Goal: Transaction & Acquisition: Purchase product/service

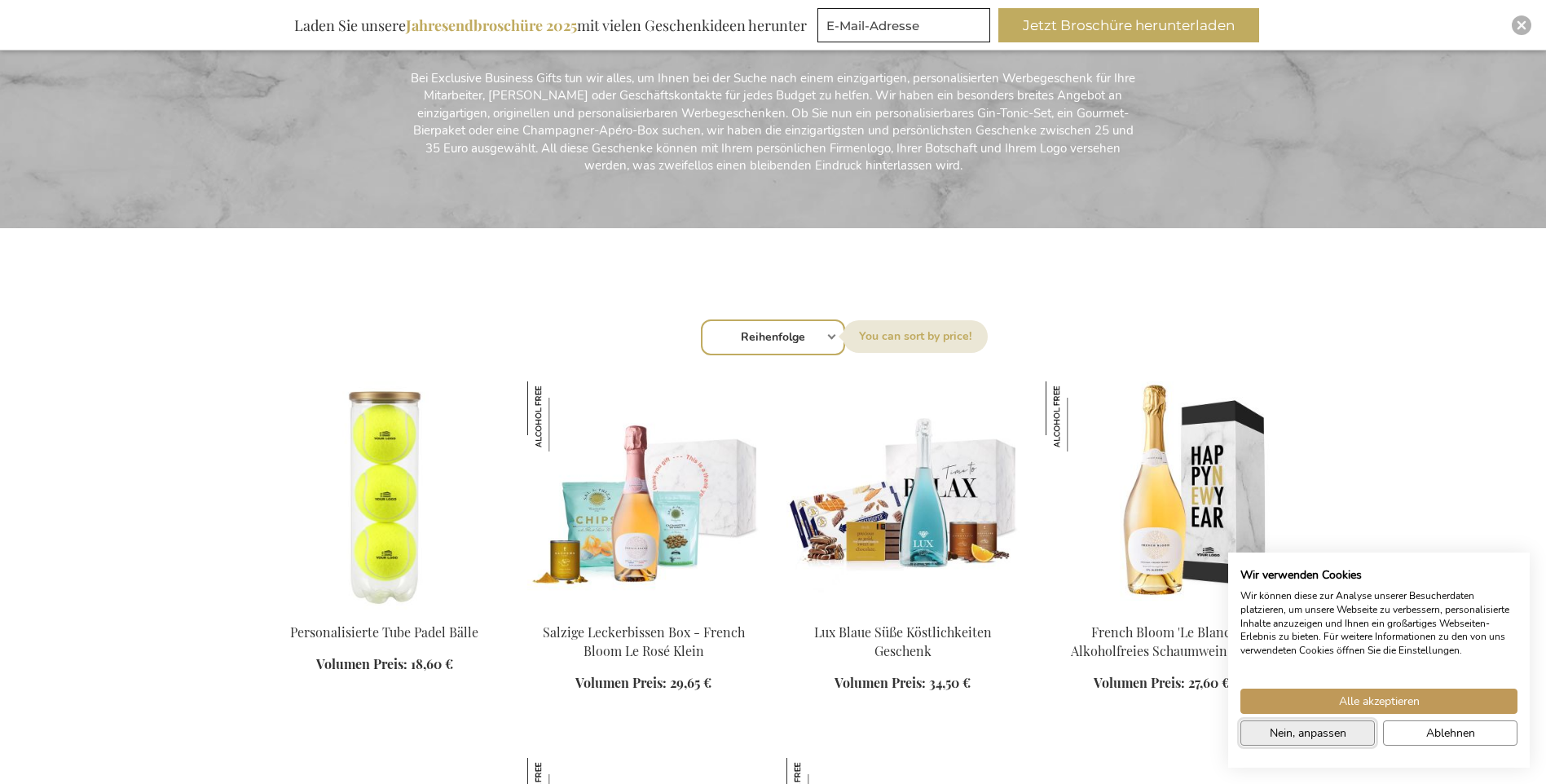
click at [1298, 729] on span "Nein, anpassen" at bounding box center [1308, 732] width 76 height 17
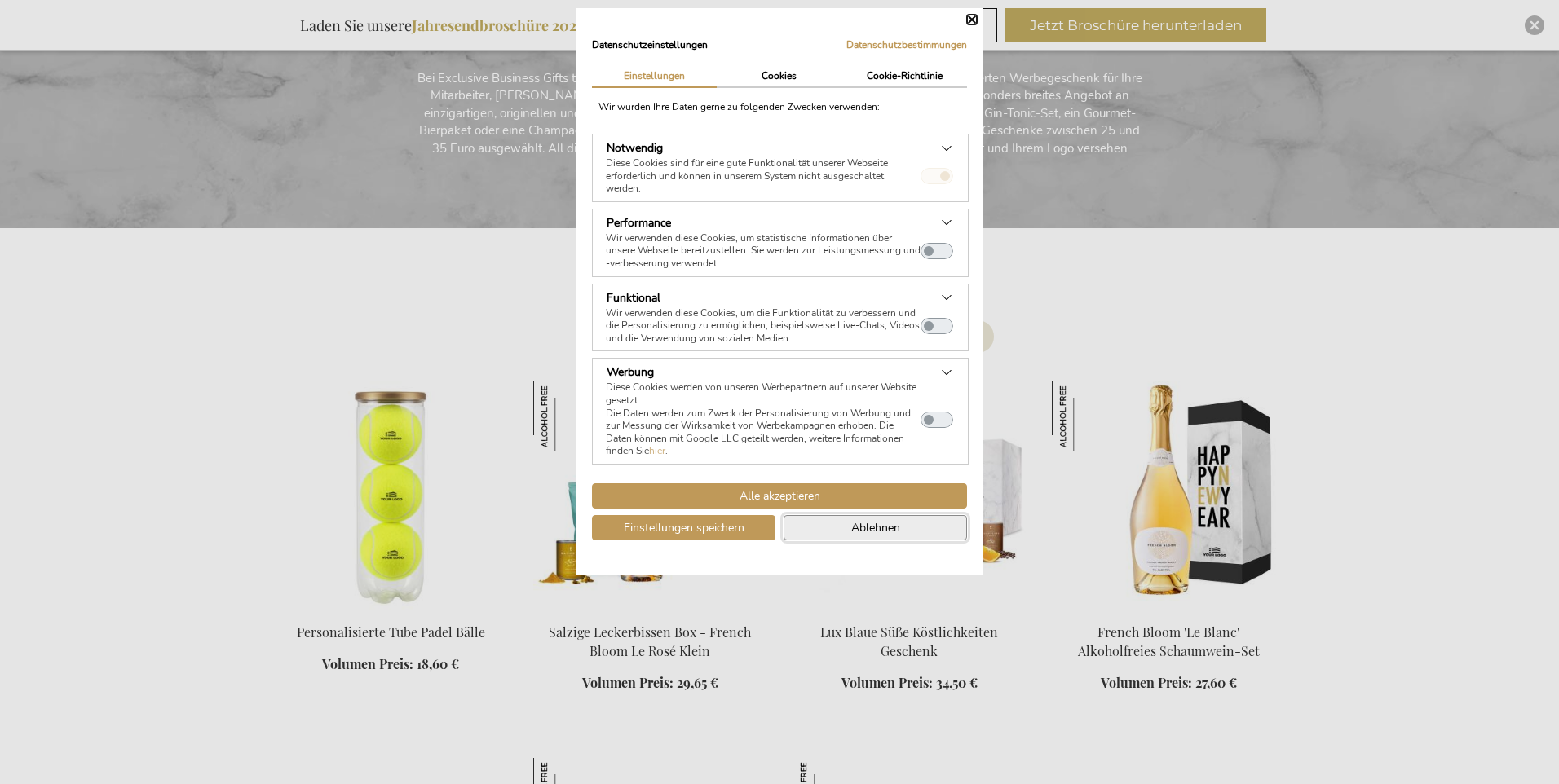
click at [813, 527] on button "Ablehnen" at bounding box center [875, 527] width 183 height 25
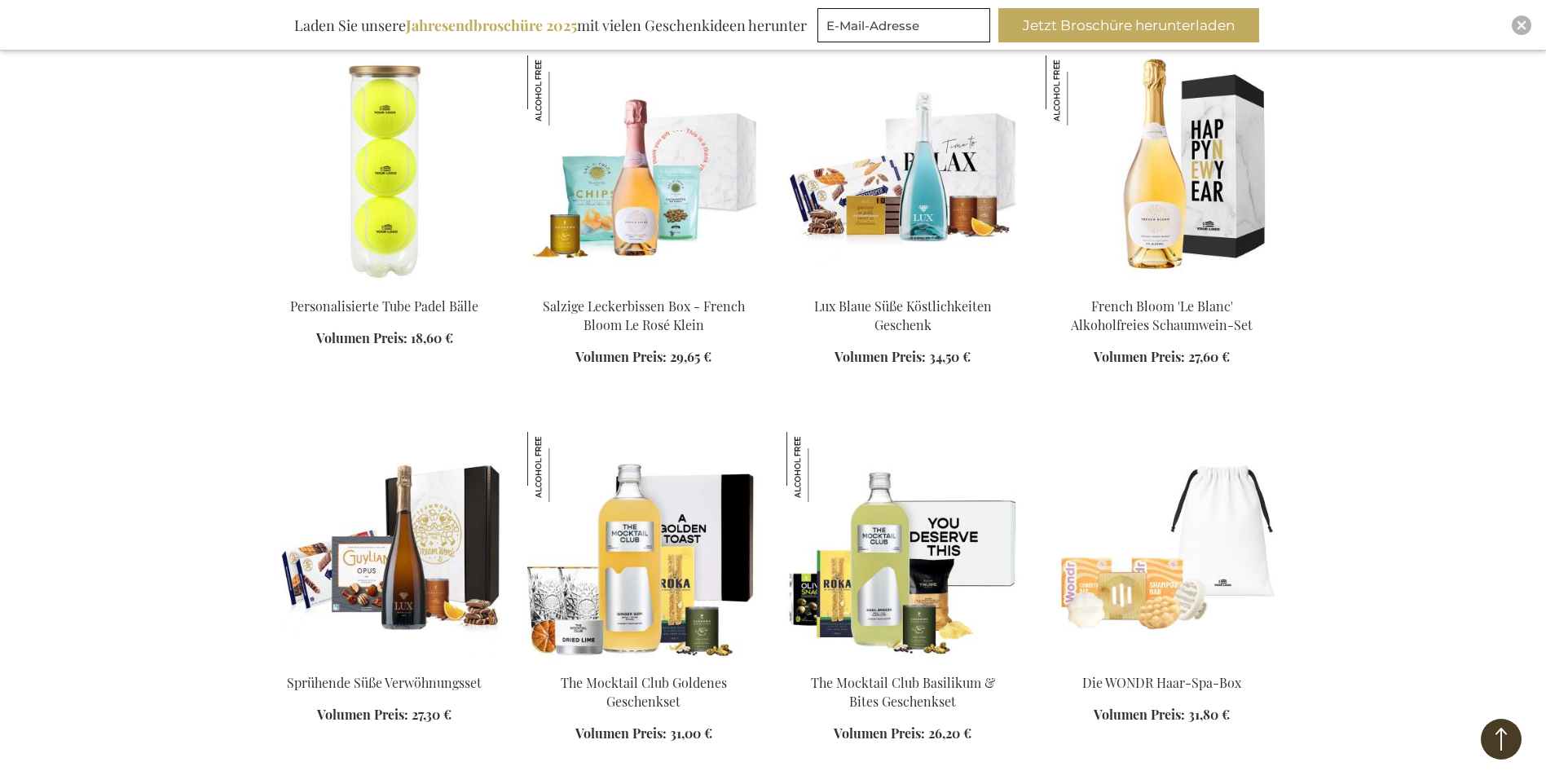
scroll to position [1060, 0]
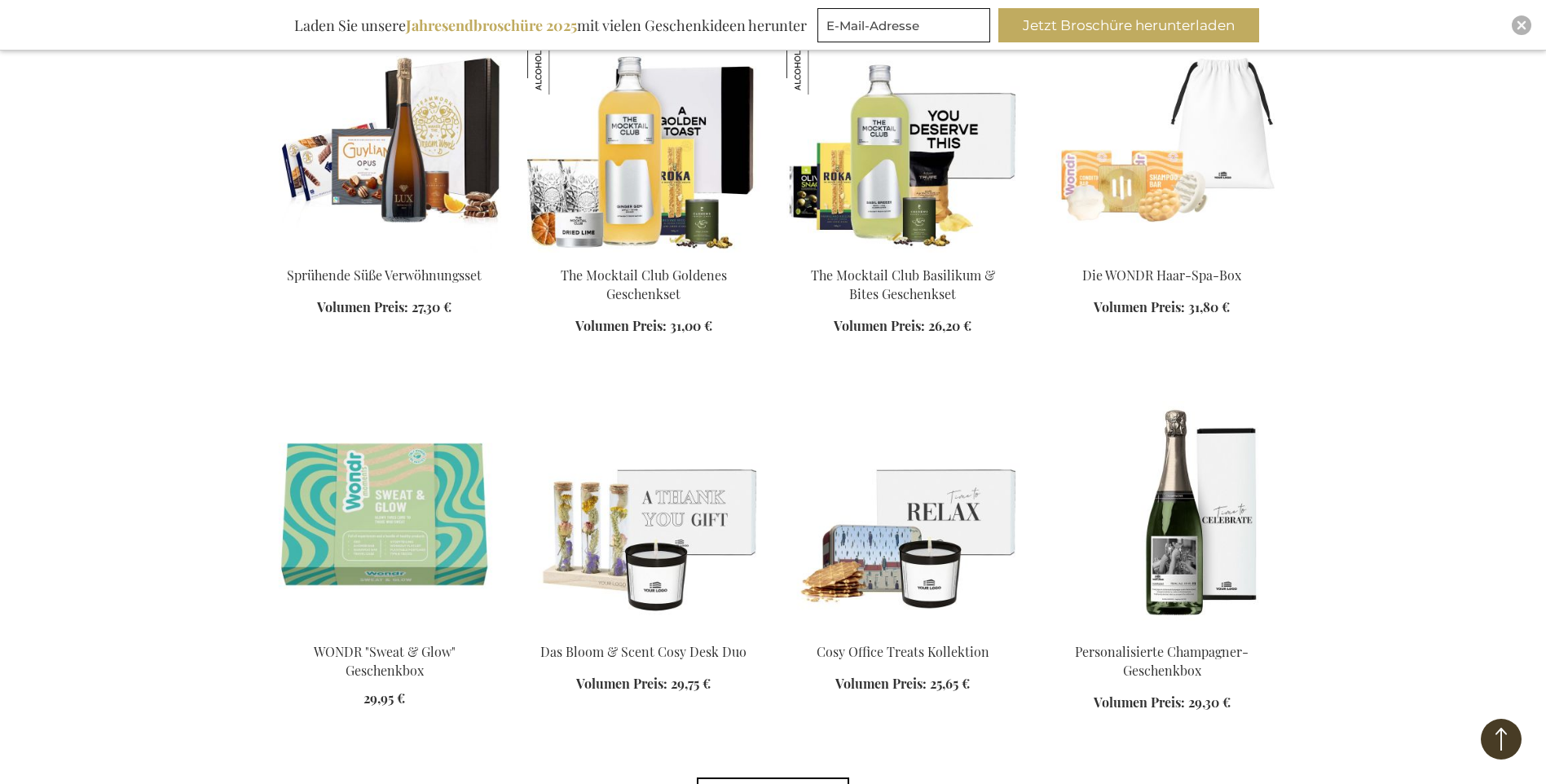
click at [618, 547] on img at bounding box center [644, 515] width 233 height 228
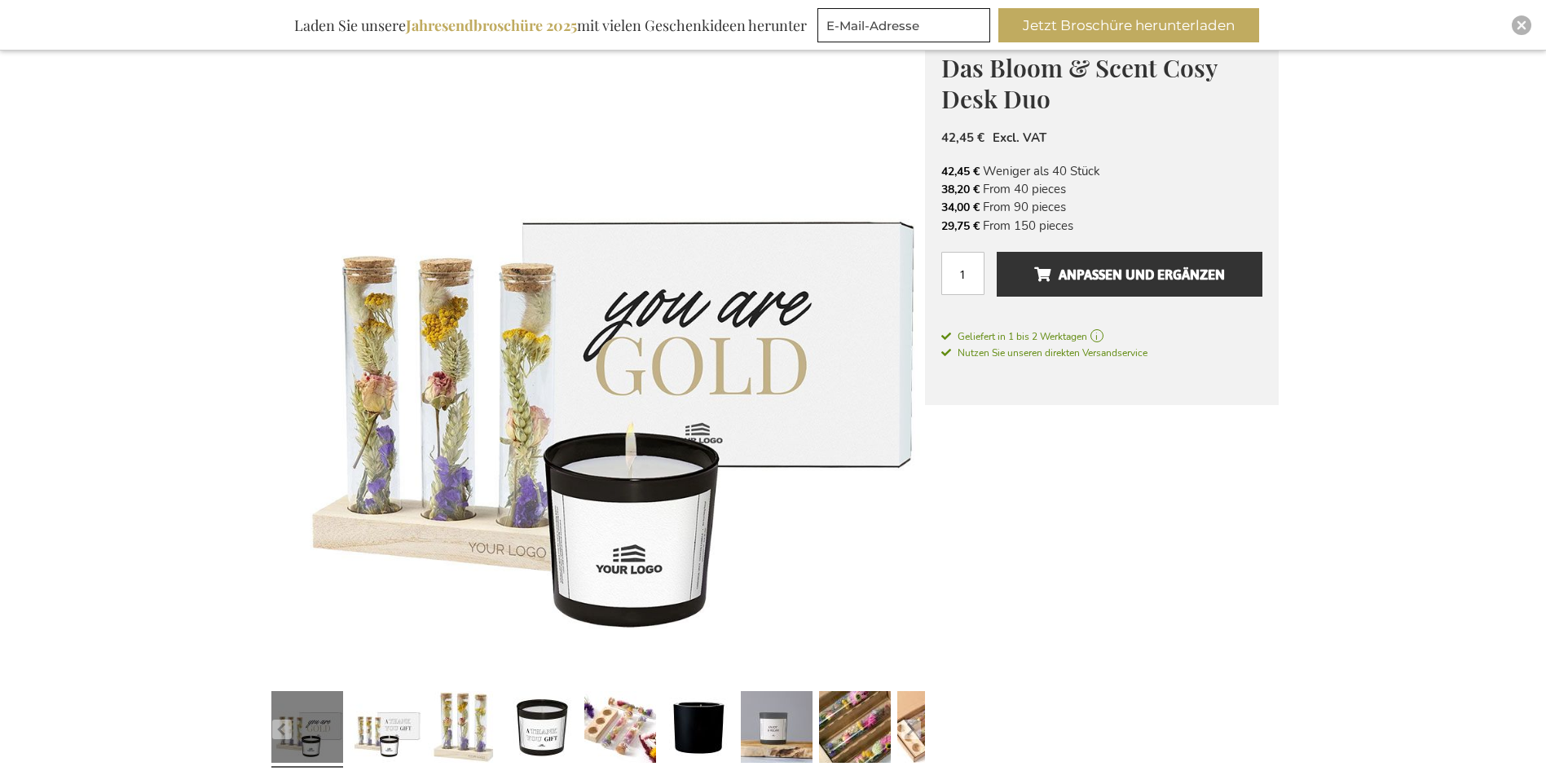
scroll to position [326, 0]
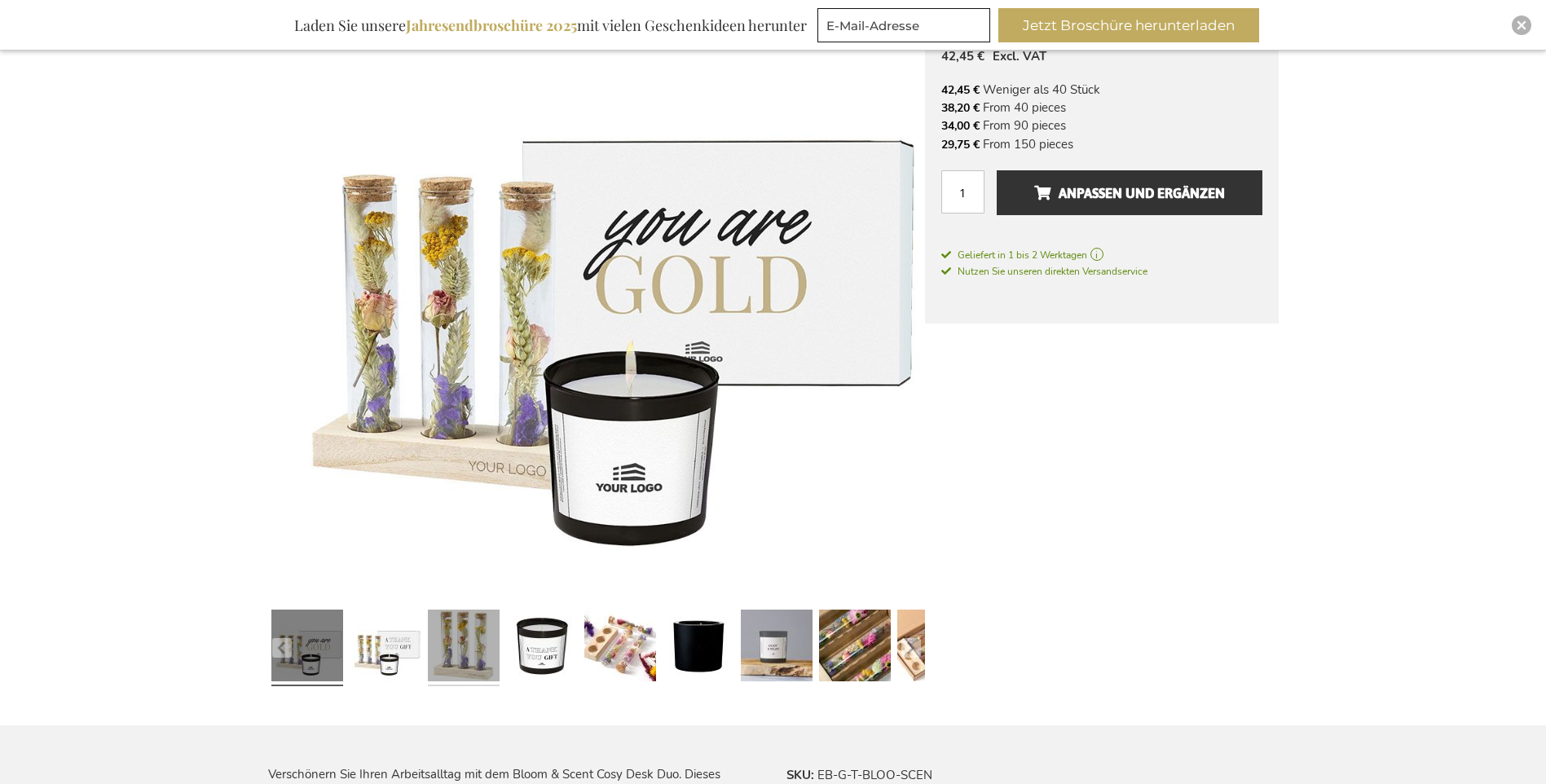
click at [458, 654] on link at bounding box center [463, 647] width 72 height 90
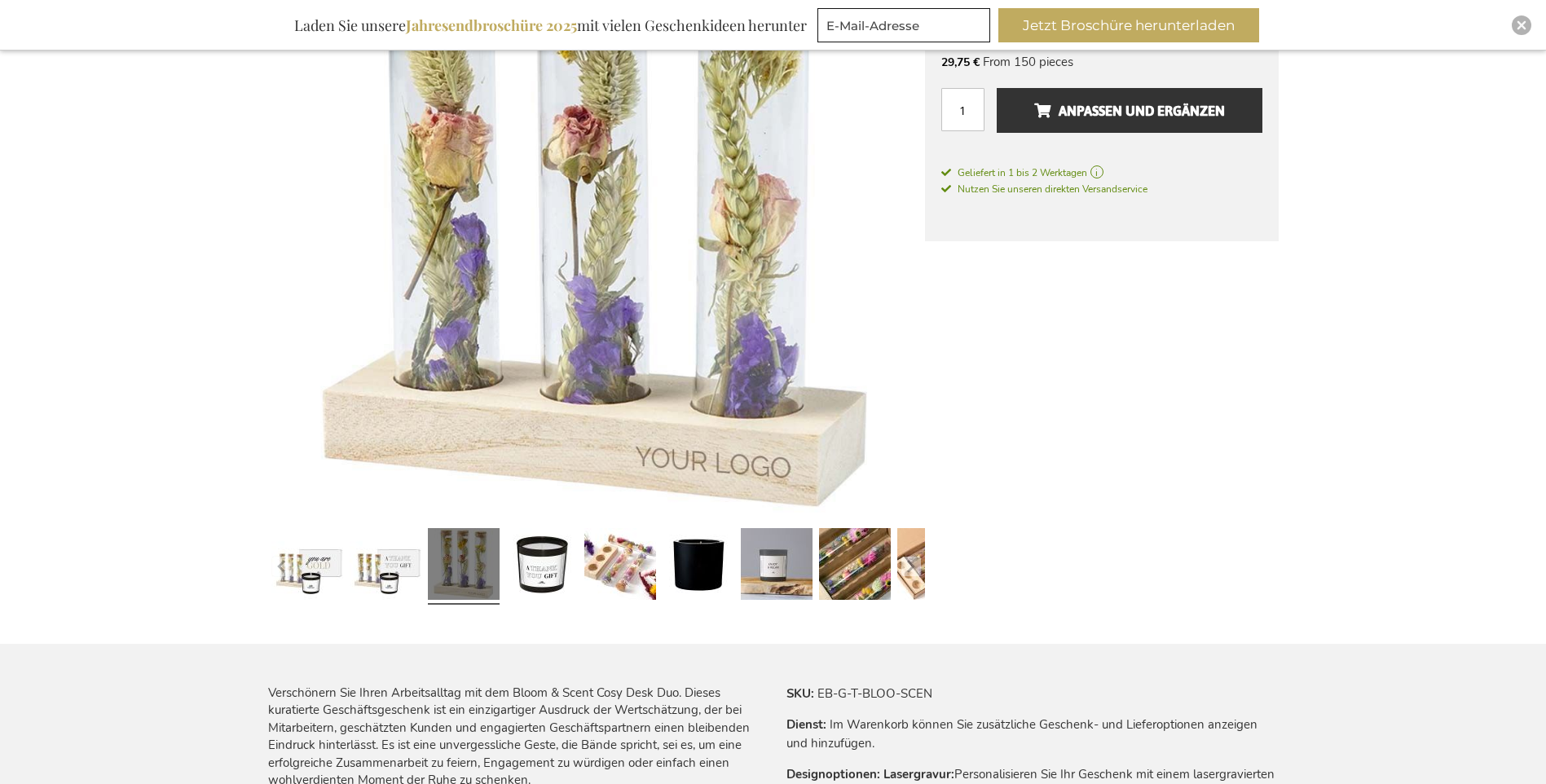
scroll to position [572, 0]
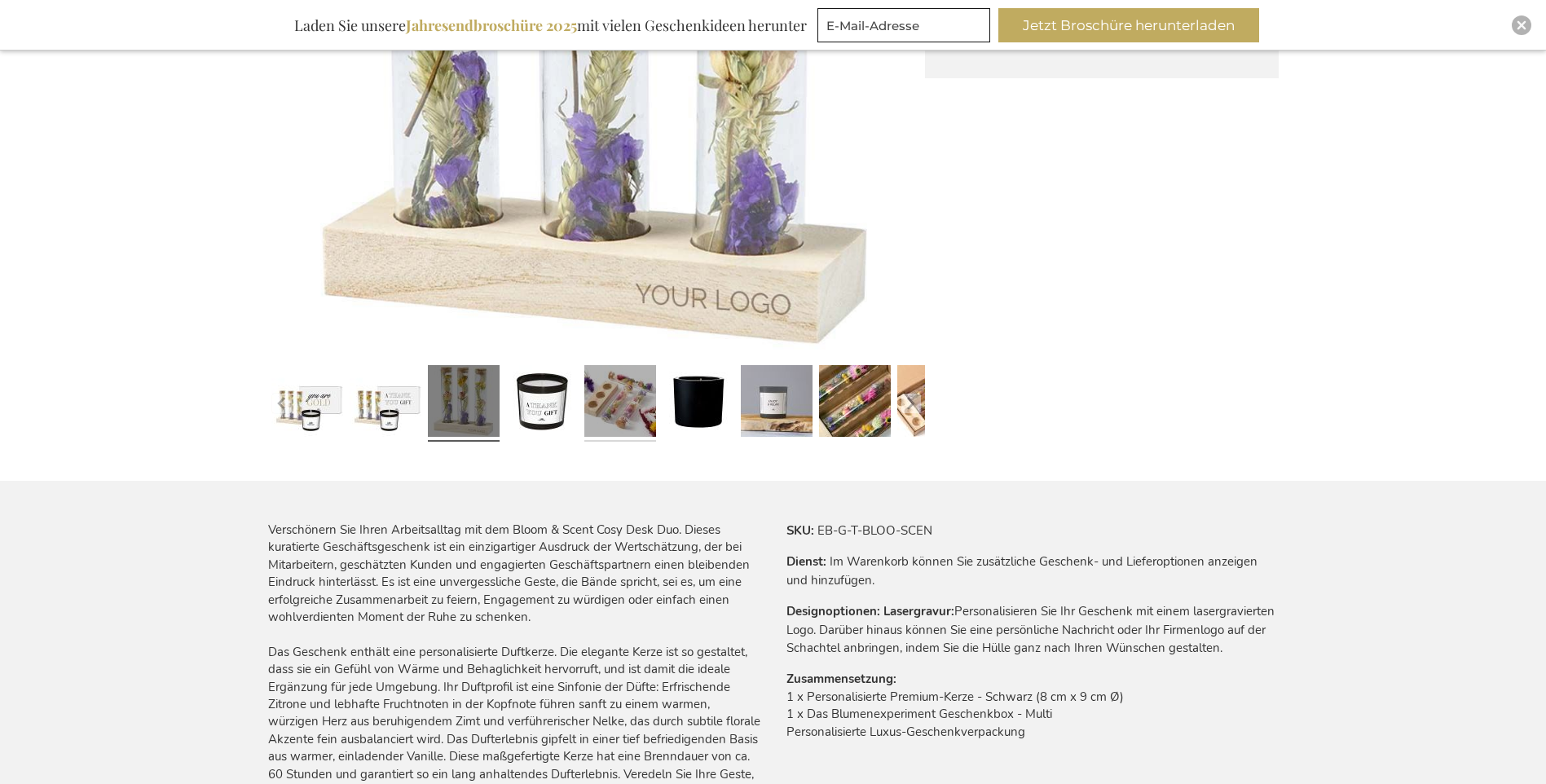
click at [630, 406] on link at bounding box center [620, 403] width 72 height 90
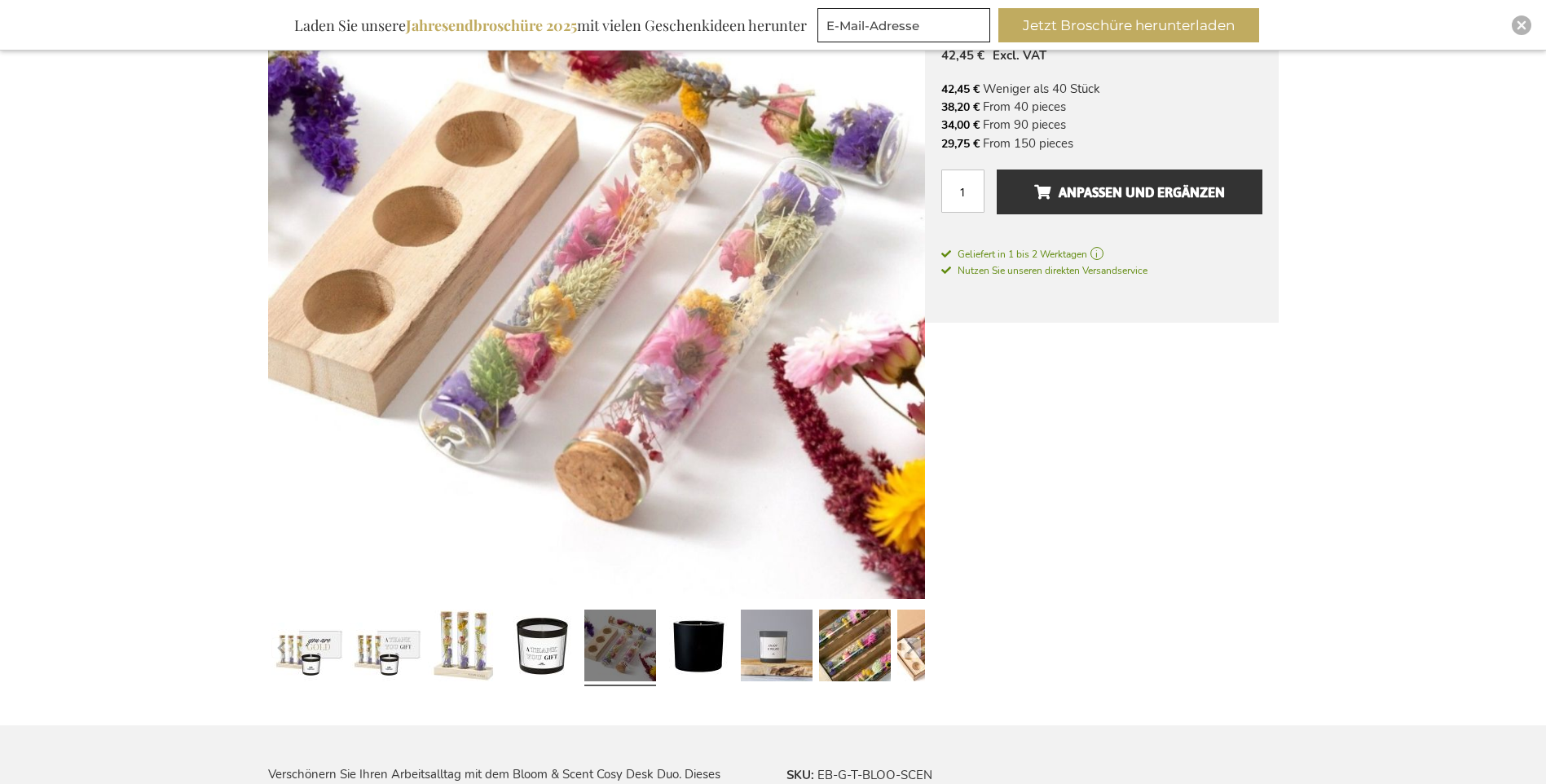
scroll to position [408, 0]
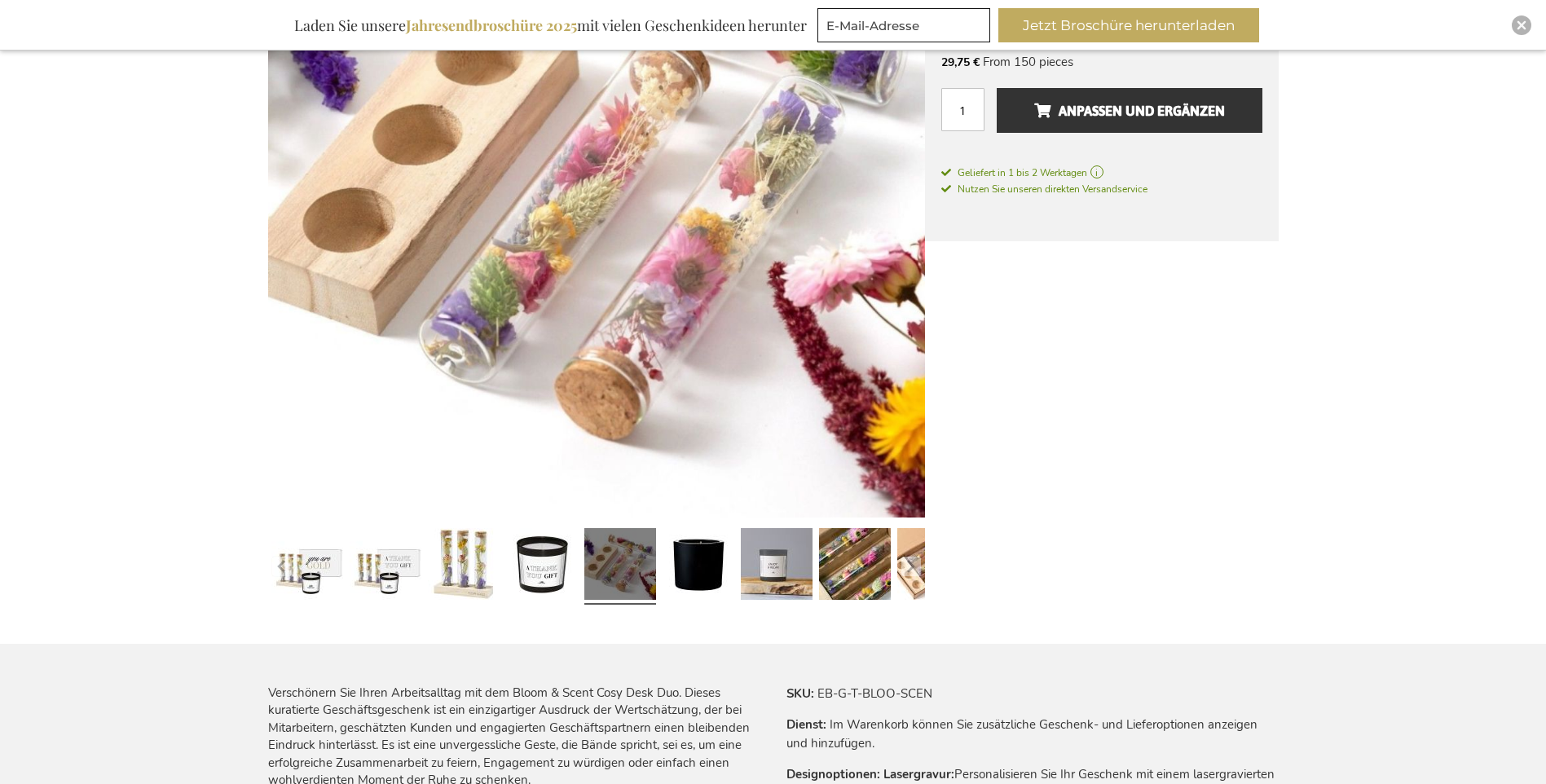
click at [816, 560] on div at bounding box center [855, 566] width 78 height 90
click at [831, 566] on link at bounding box center [854, 566] width 72 height 90
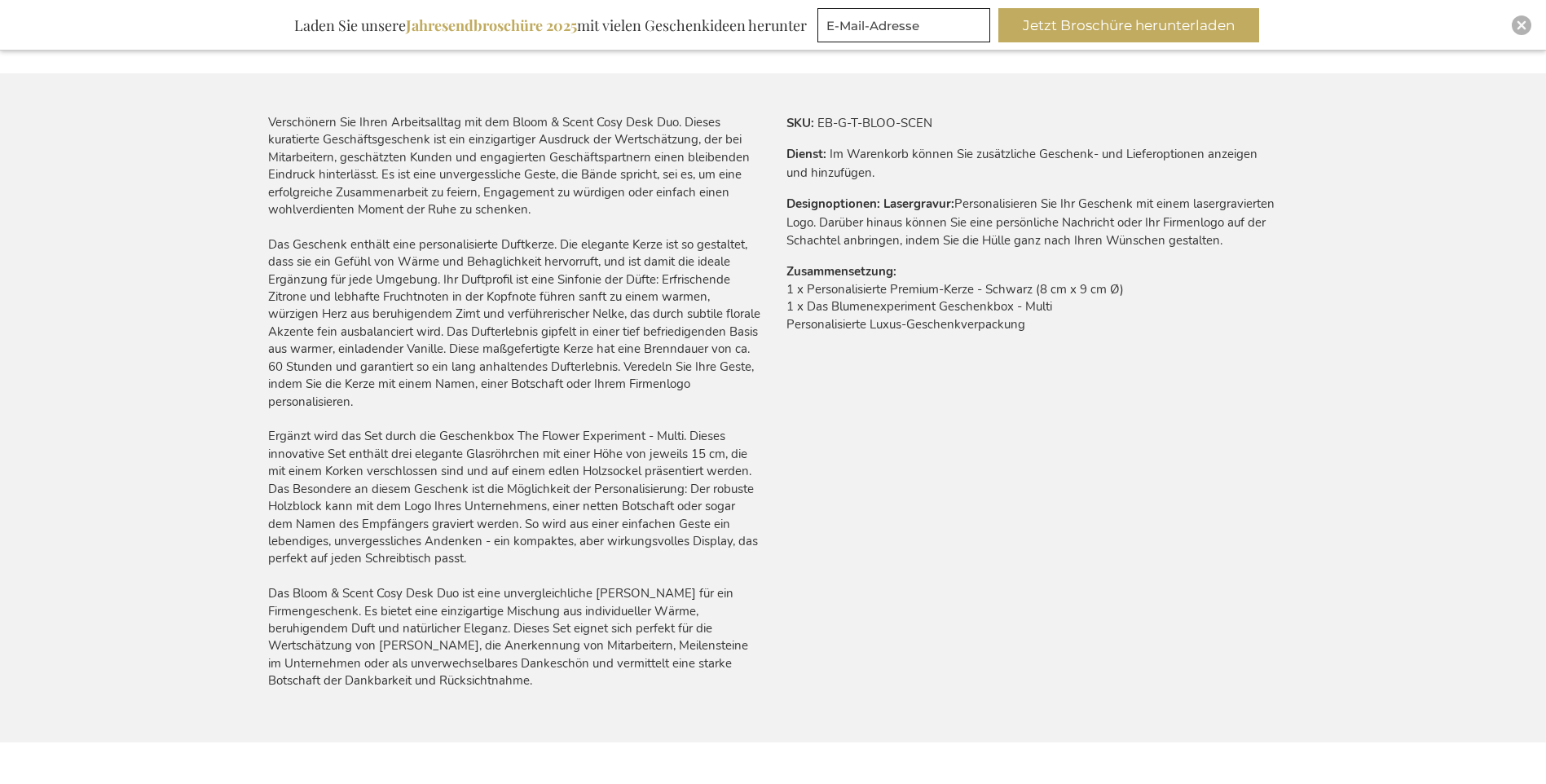
scroll to position [490, 0]
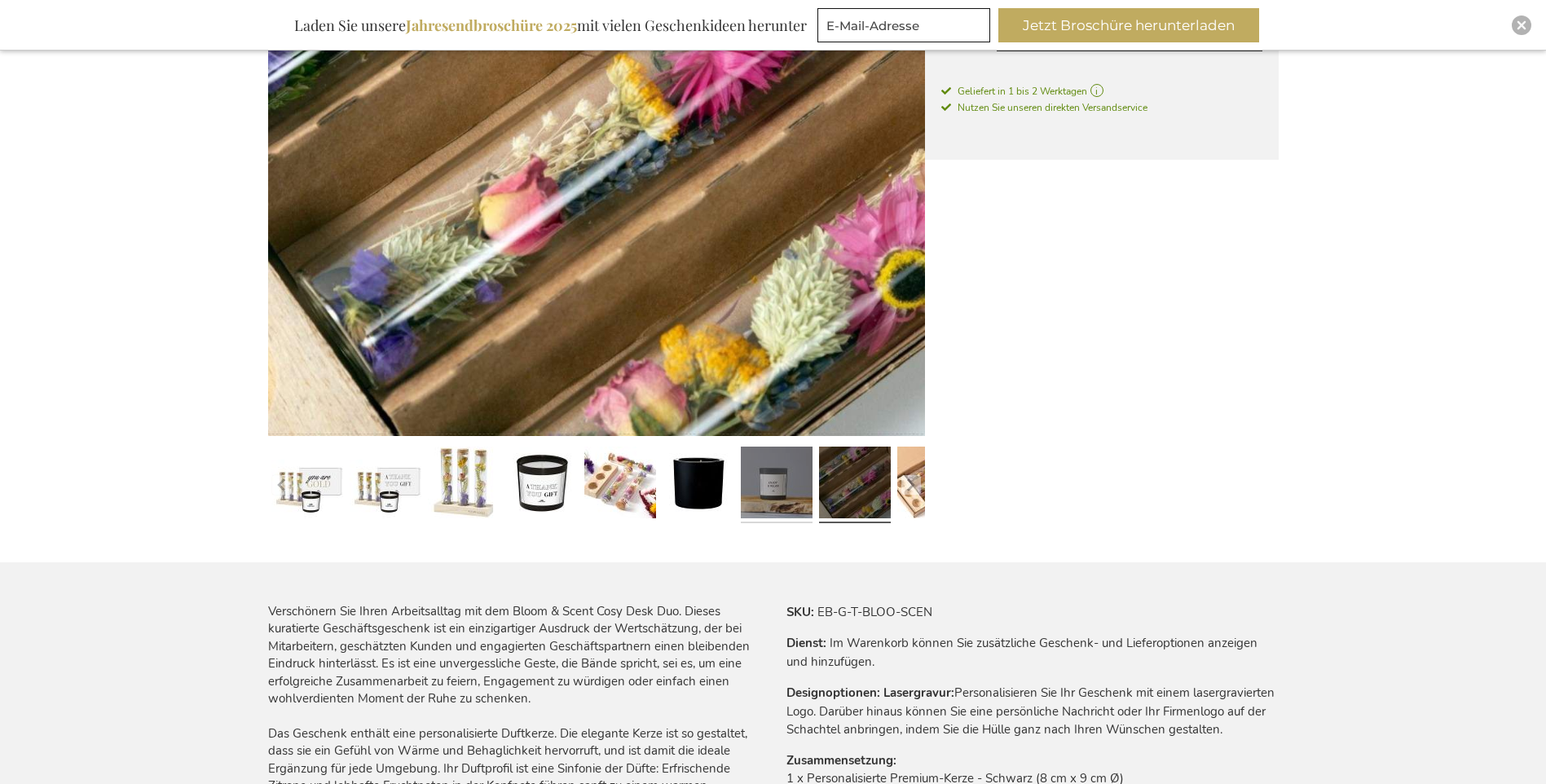
click at [781, 480] on link at bounding box center [776, 484] width 72 height 90
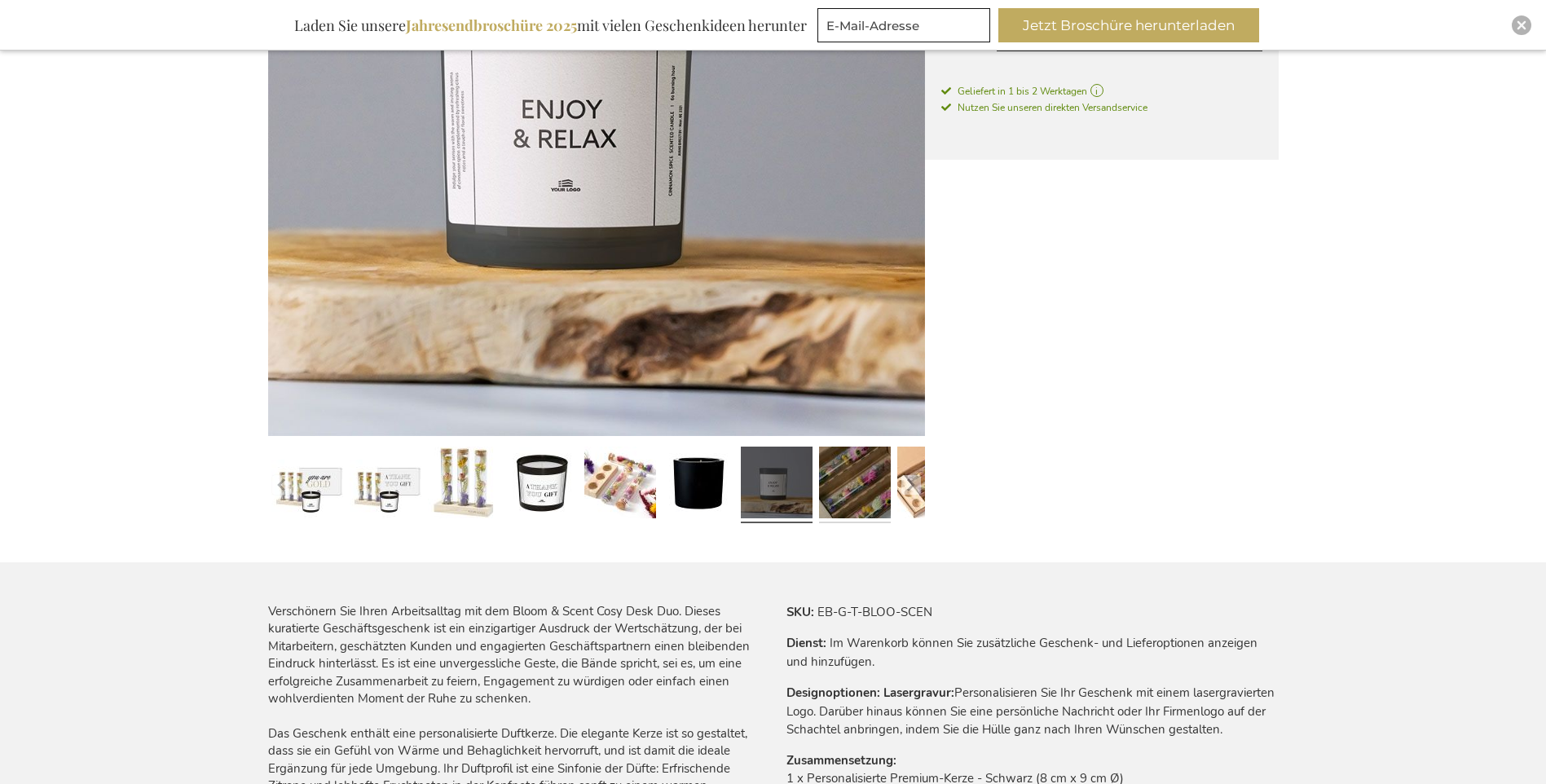
click at [855, 493] on link at bounding box center [854, 484] width 72 height 90
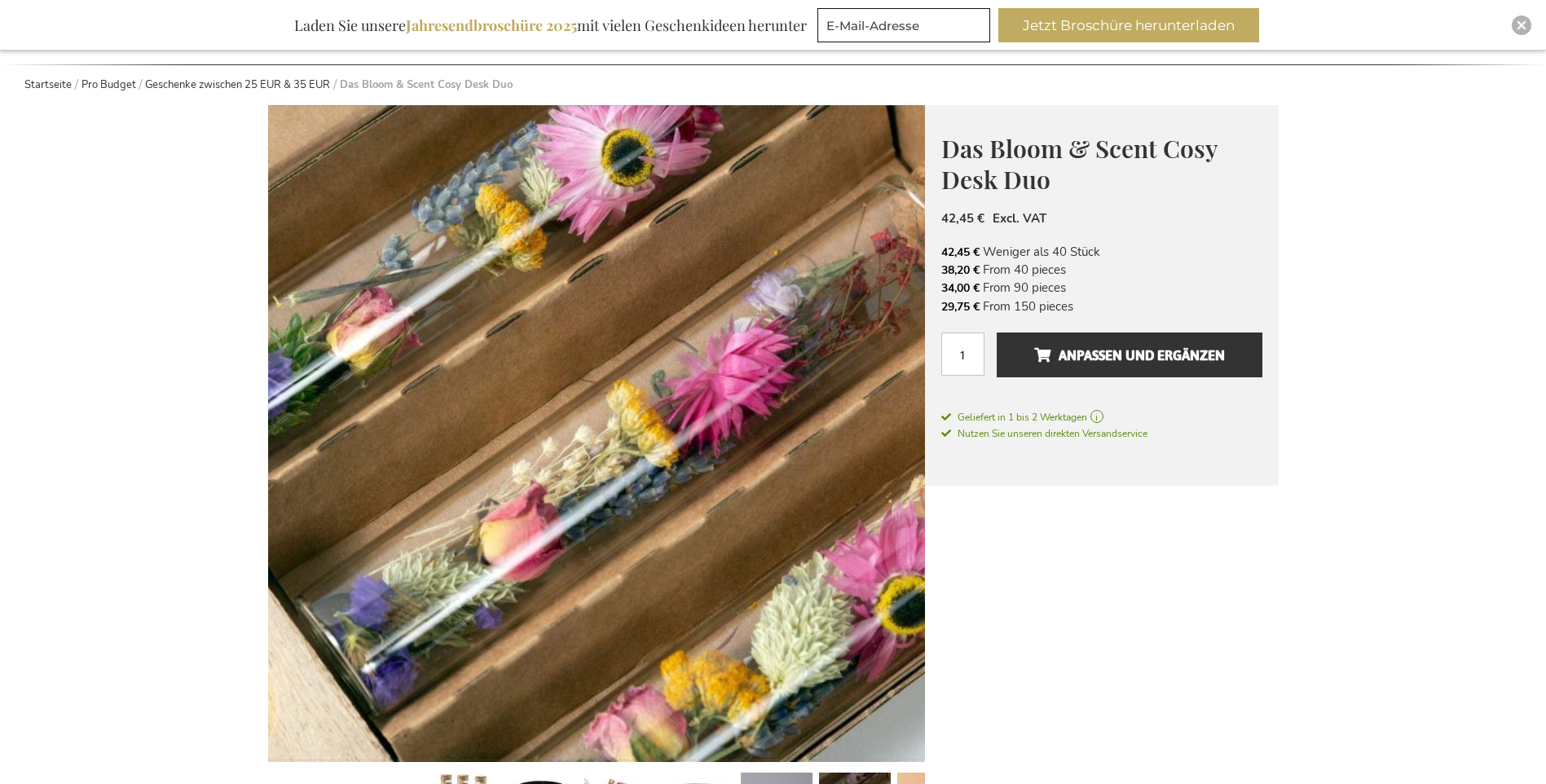
scroll to position [408, 0]
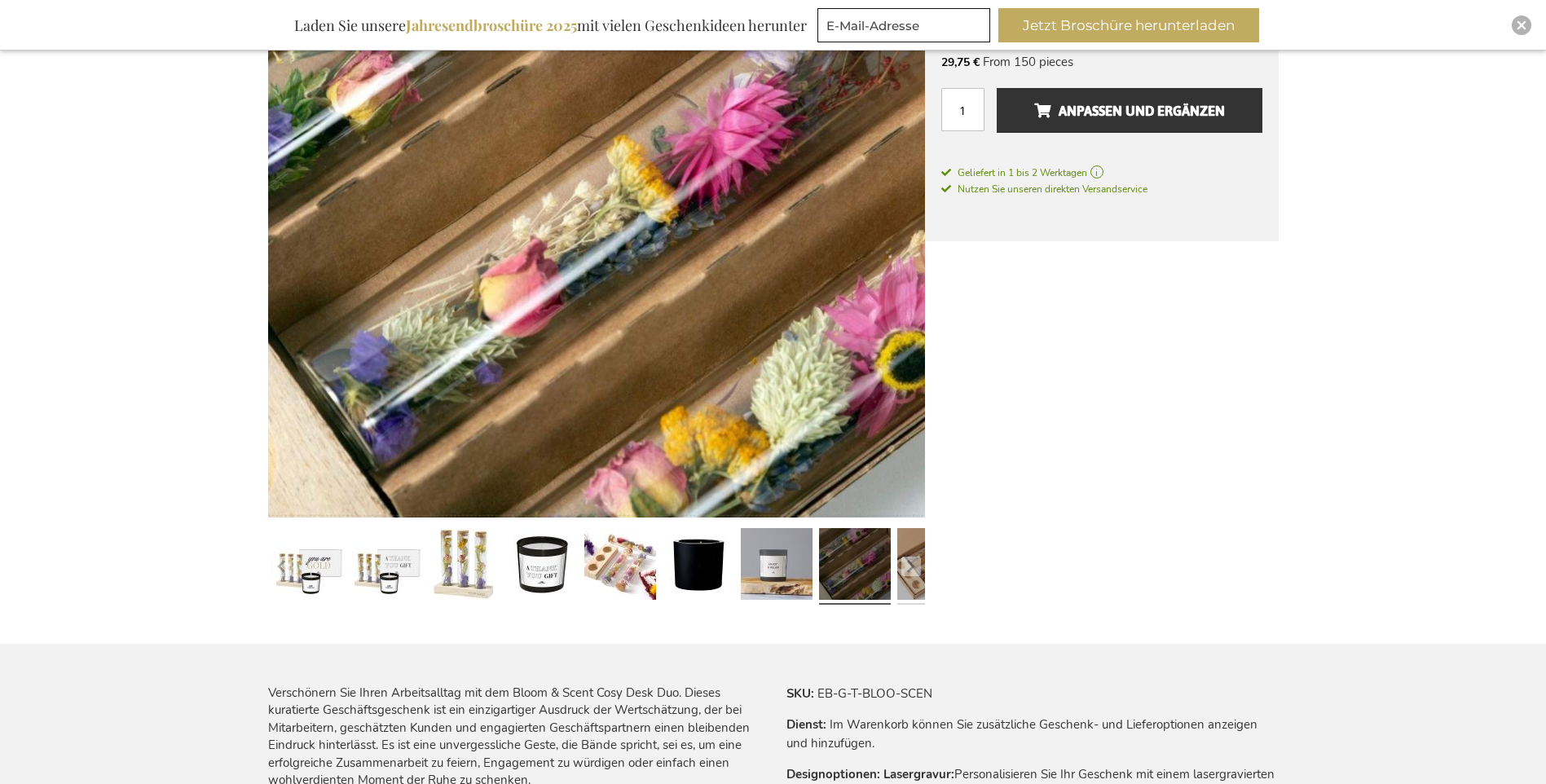
click at [899, 571] on link at bounding box center [933, 566] width 72 height 90
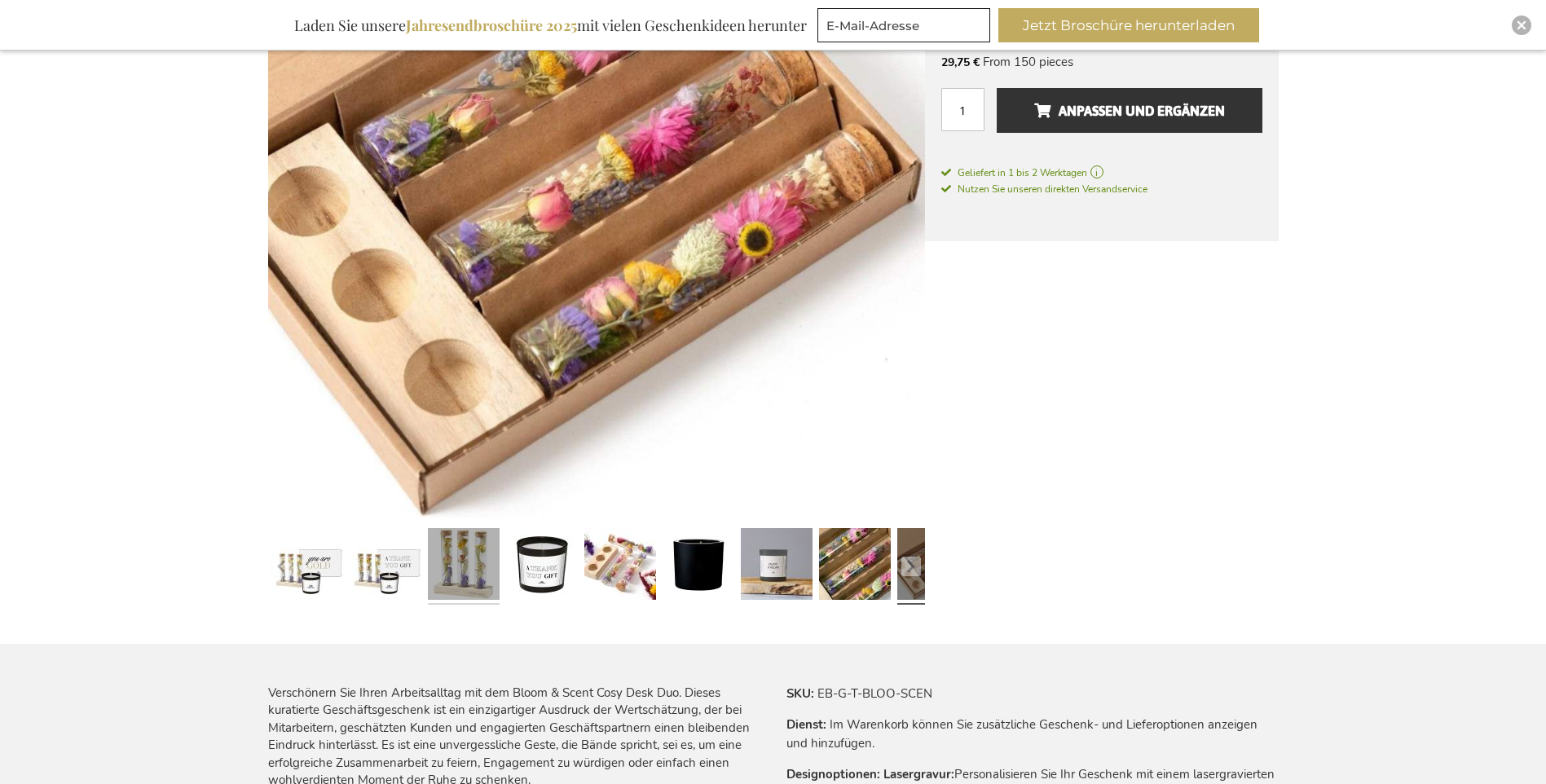
click at [477, 572] on link at bounding box center [463, 566] width 72 height 90
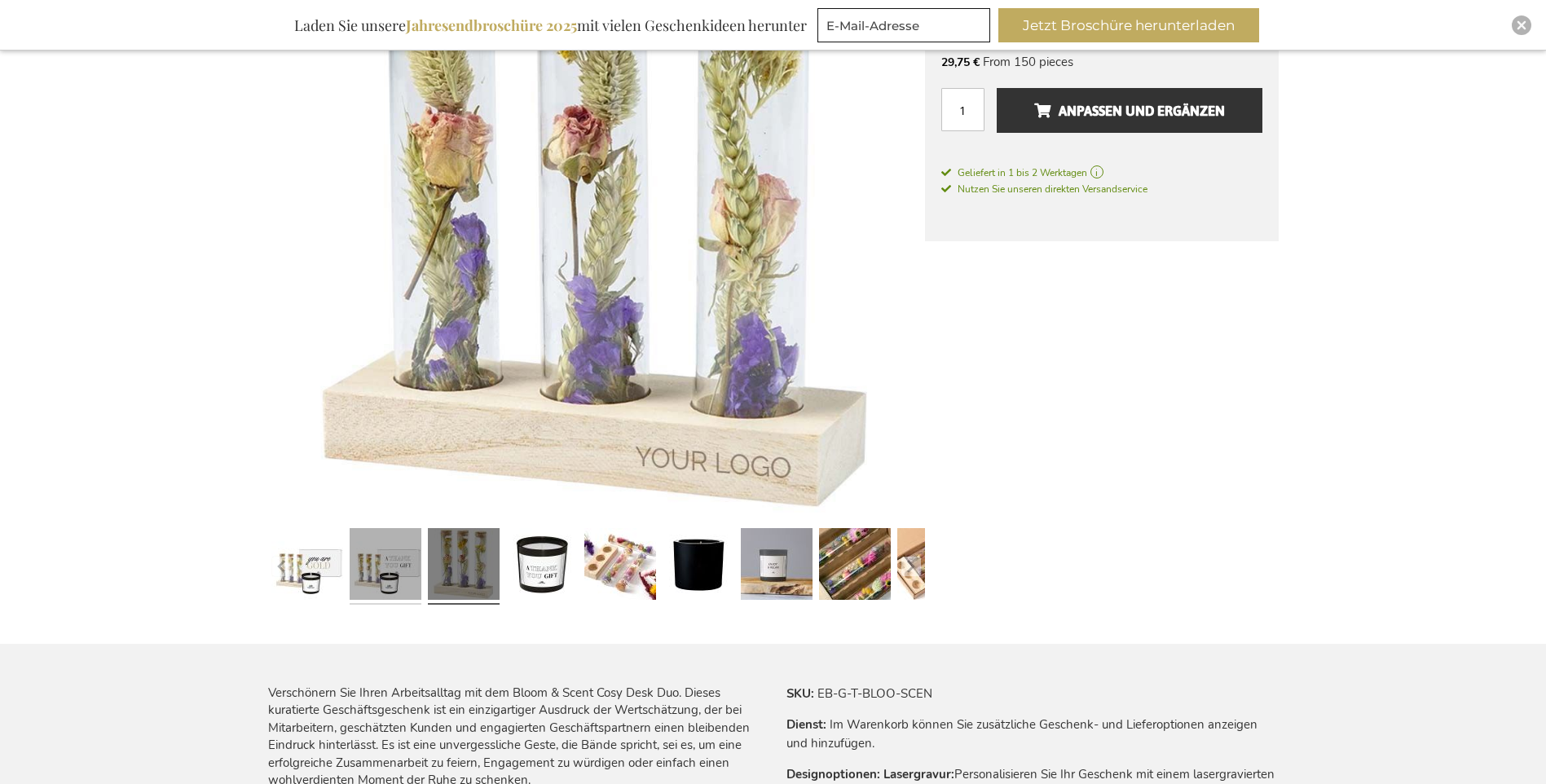
click at [369, 575] on link at bounding box center [385, 566] width 72 height 90
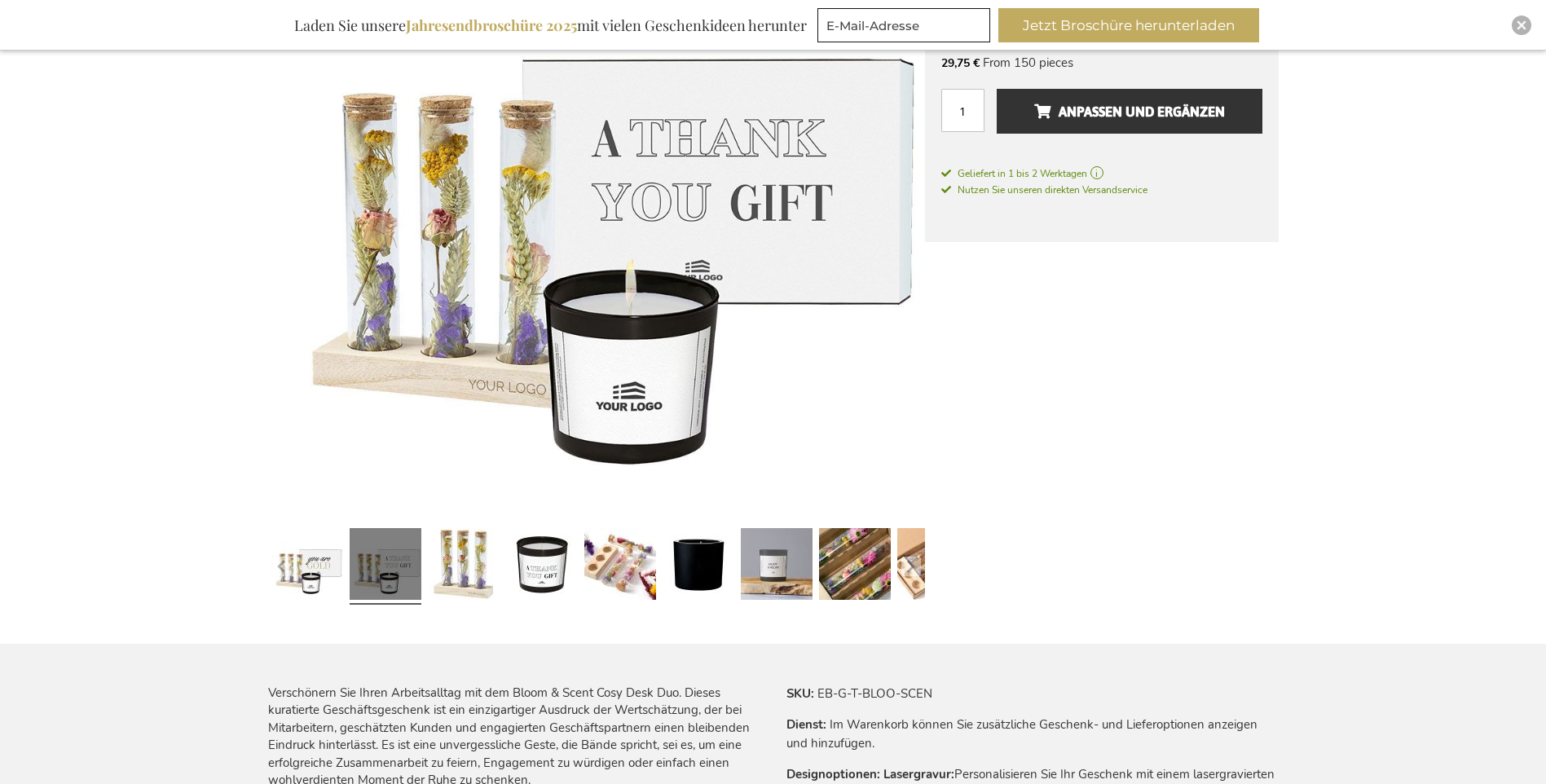
scroll to position [326, 0]
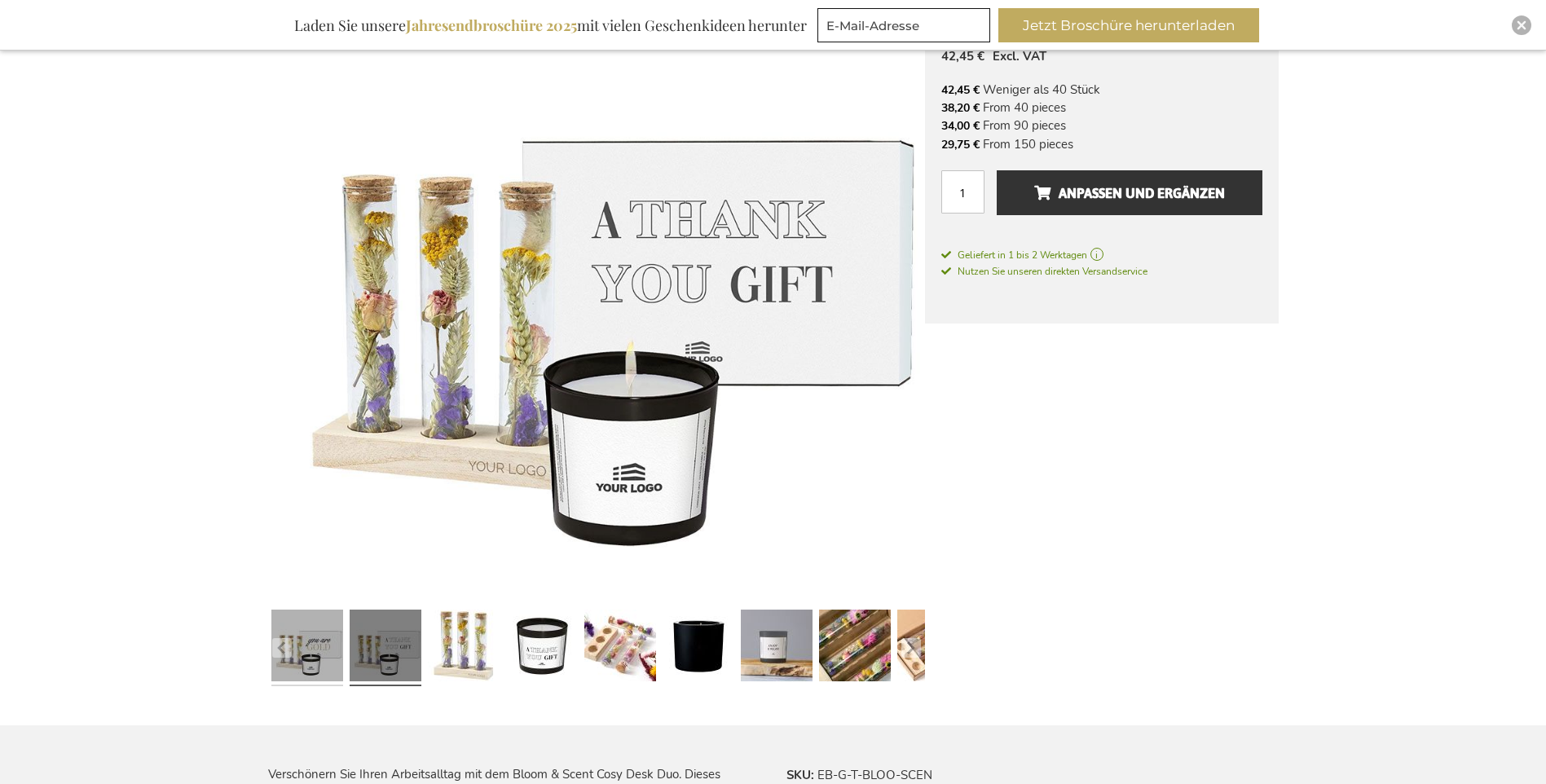
click at [293, 650] on link at bounding box center [307, 647] width 72 height 90
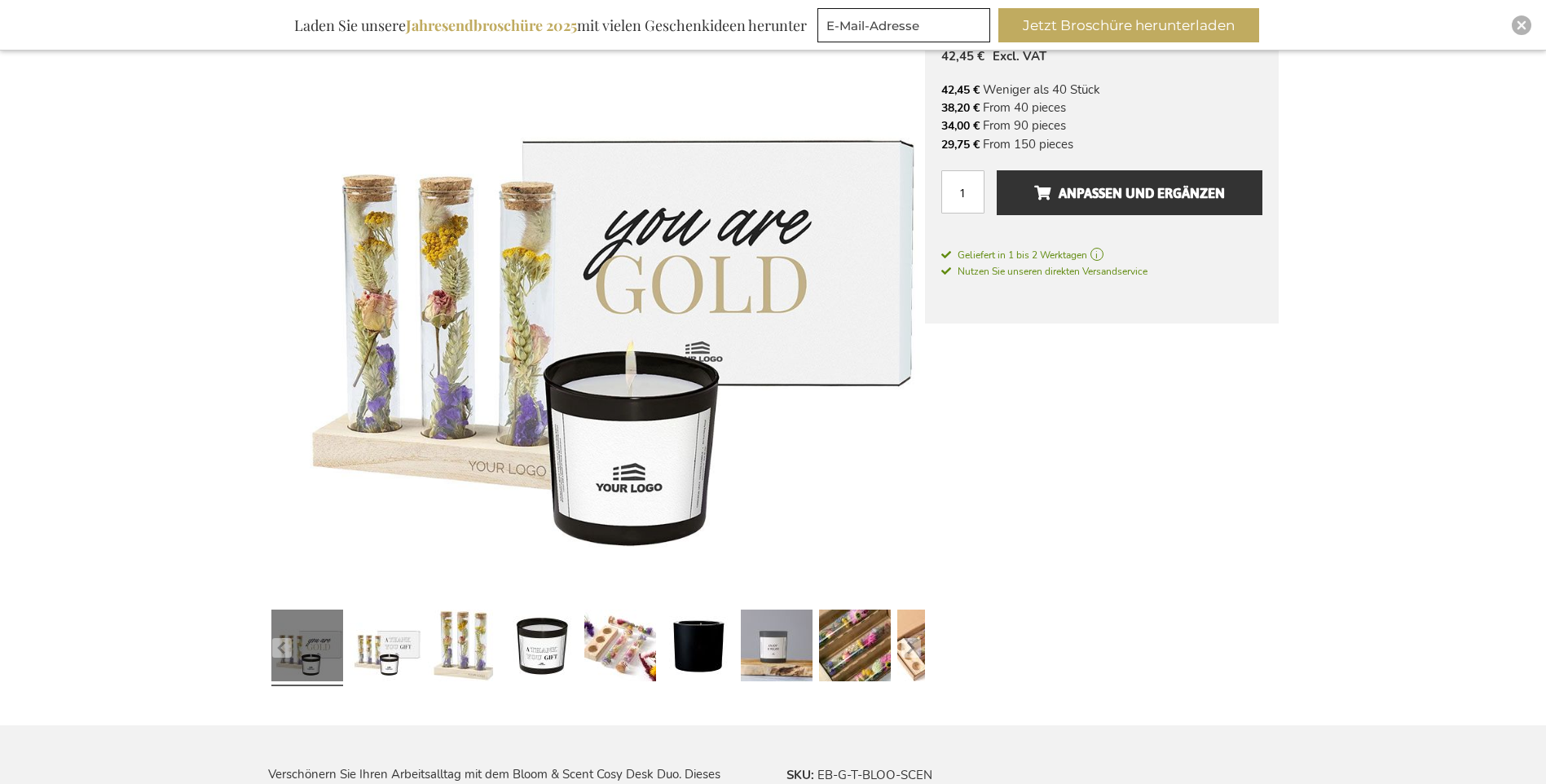
scroll to position [82, 0]
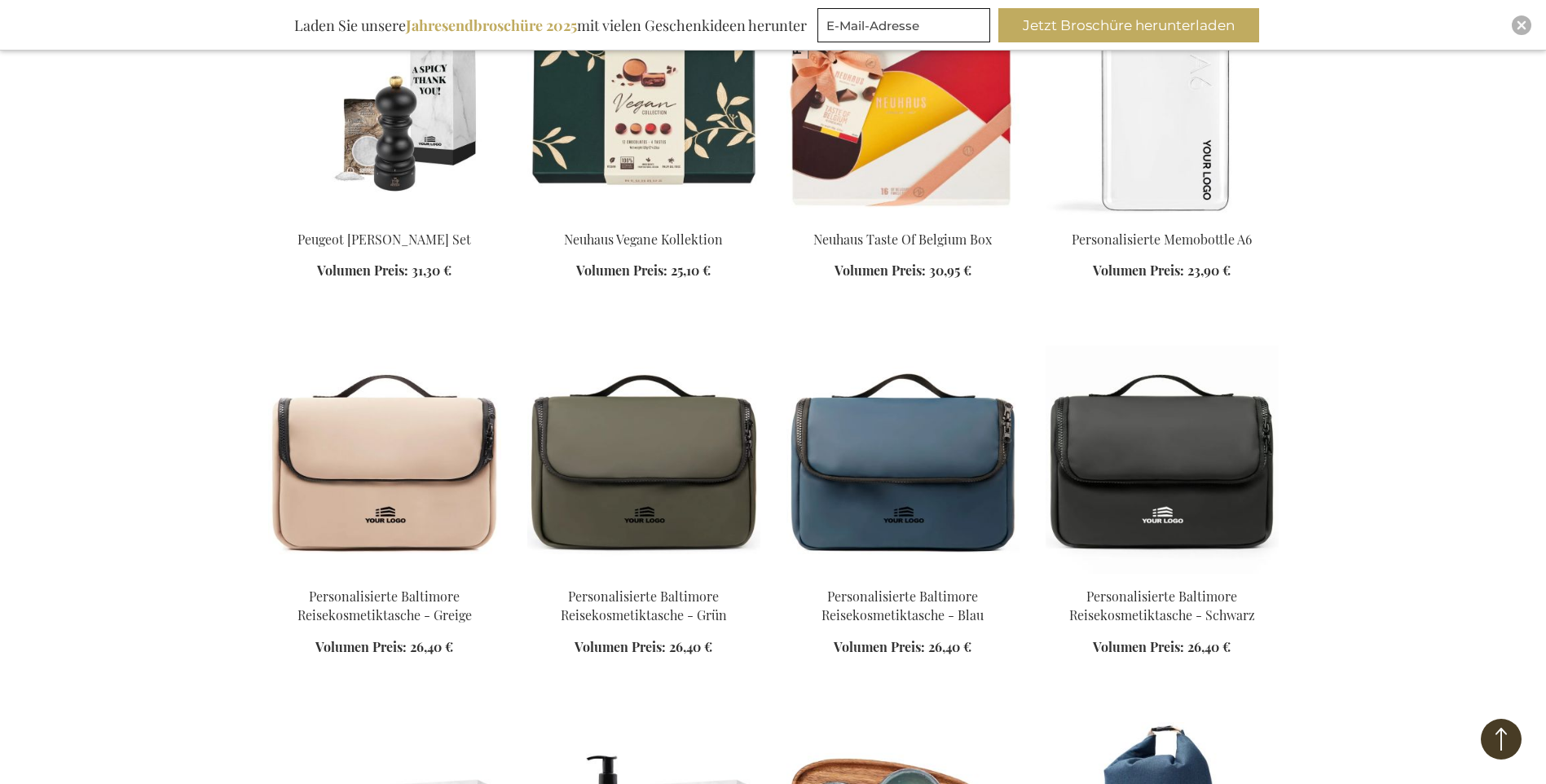
scroll to position [2764, 0]
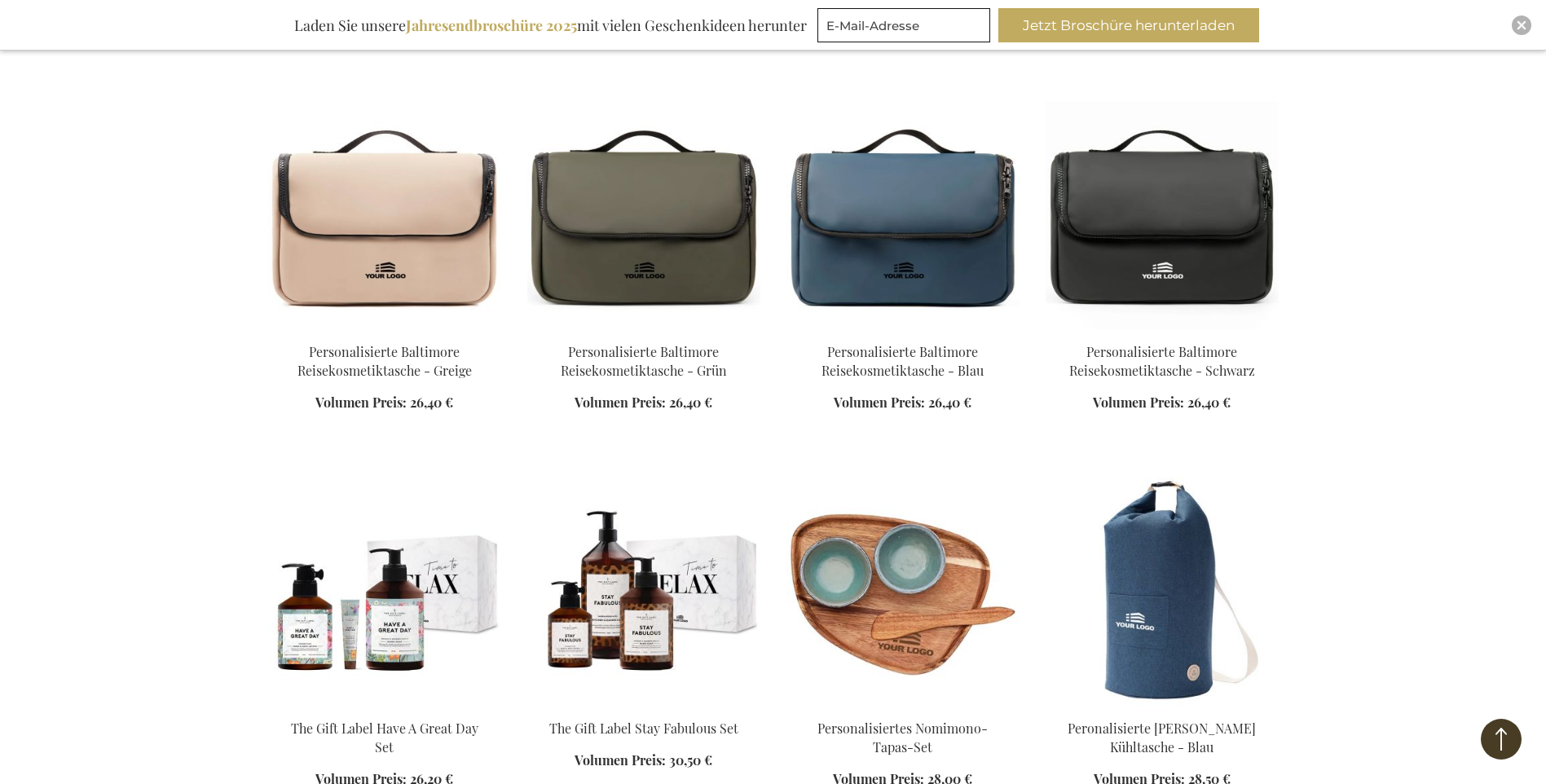
scroll to position [2927, 0]
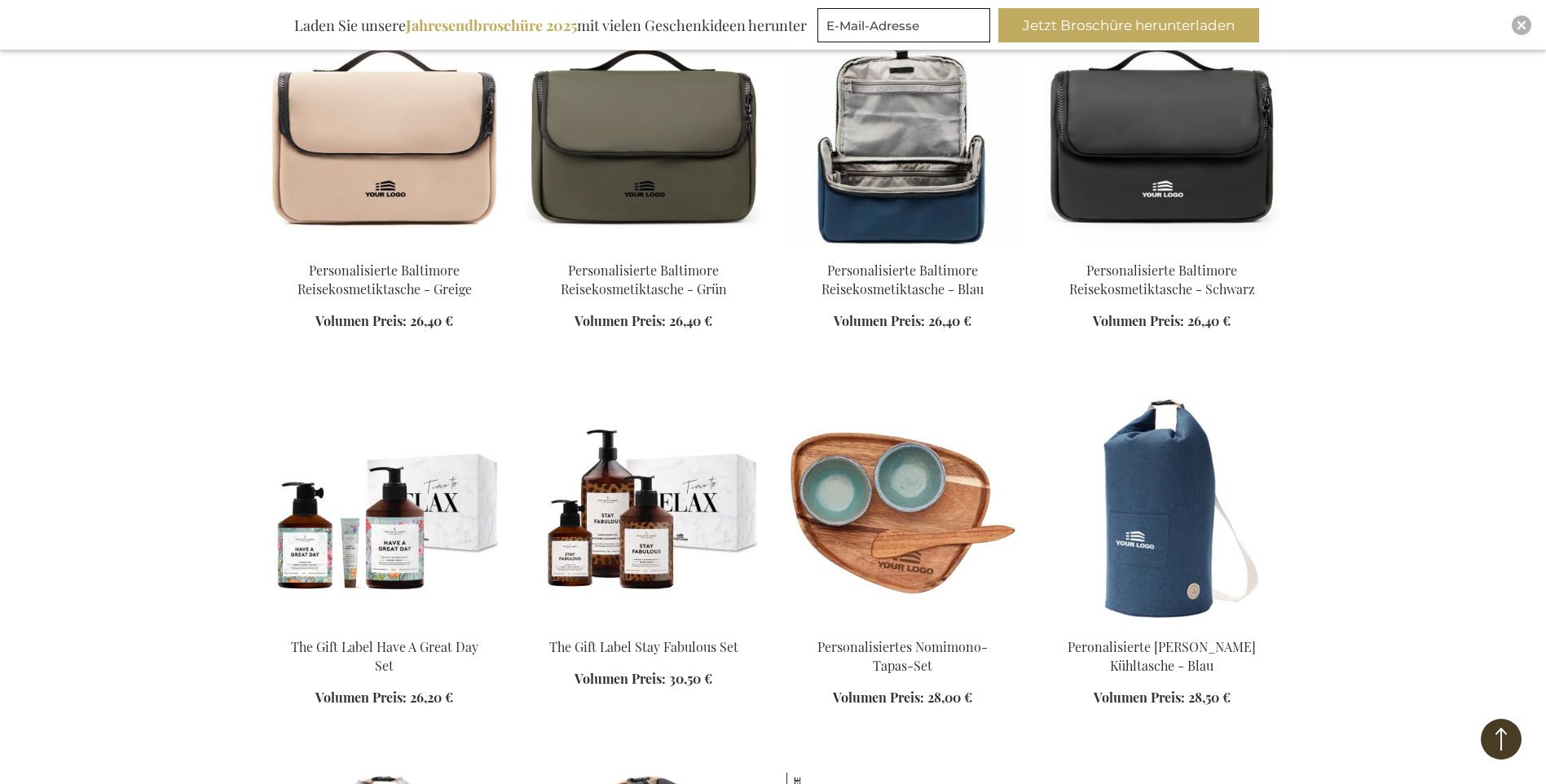
click at [867, 203] on img at bounding box center [903, 133] width 233 height 228
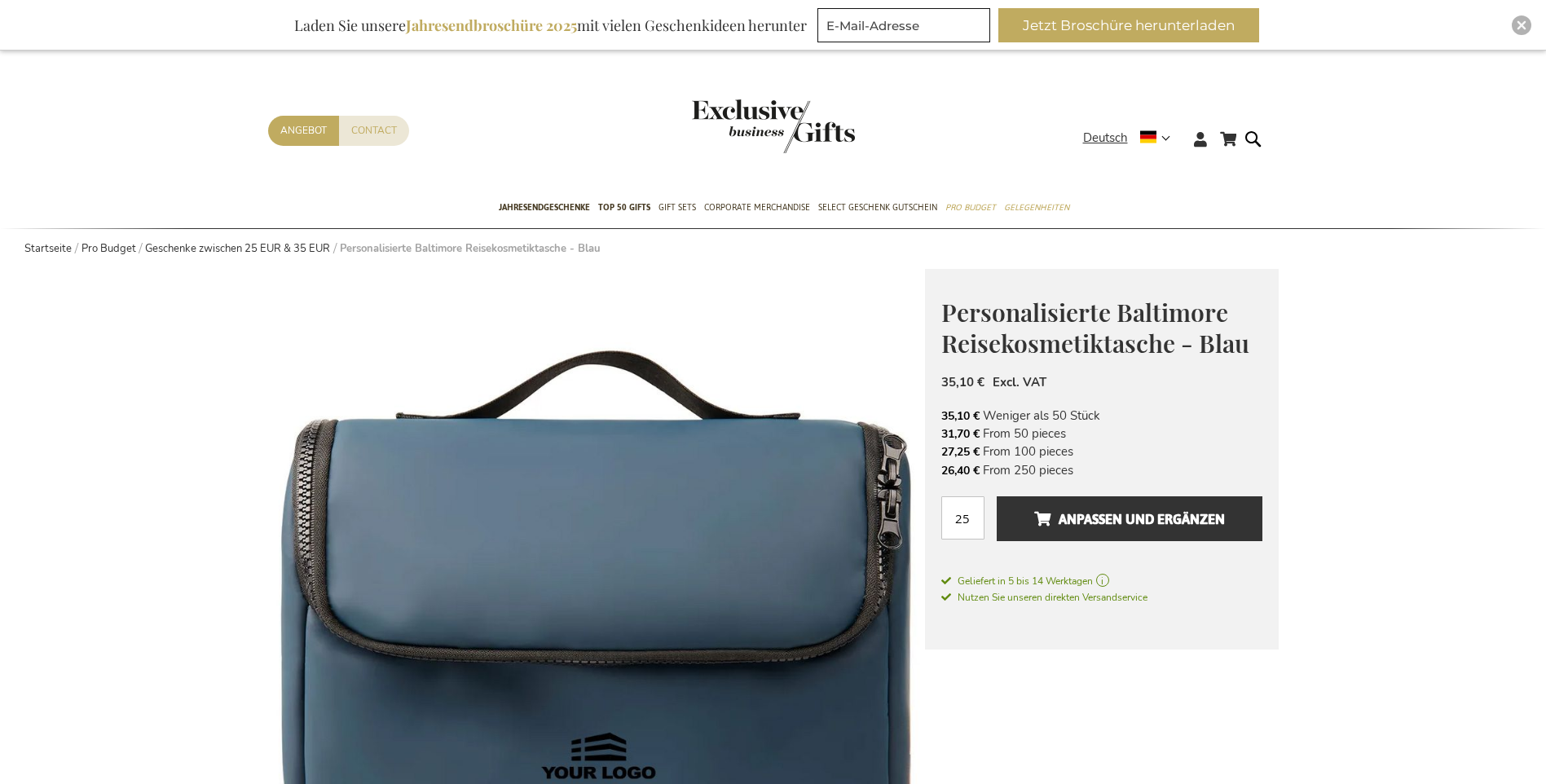
scroll to position [82, 0]
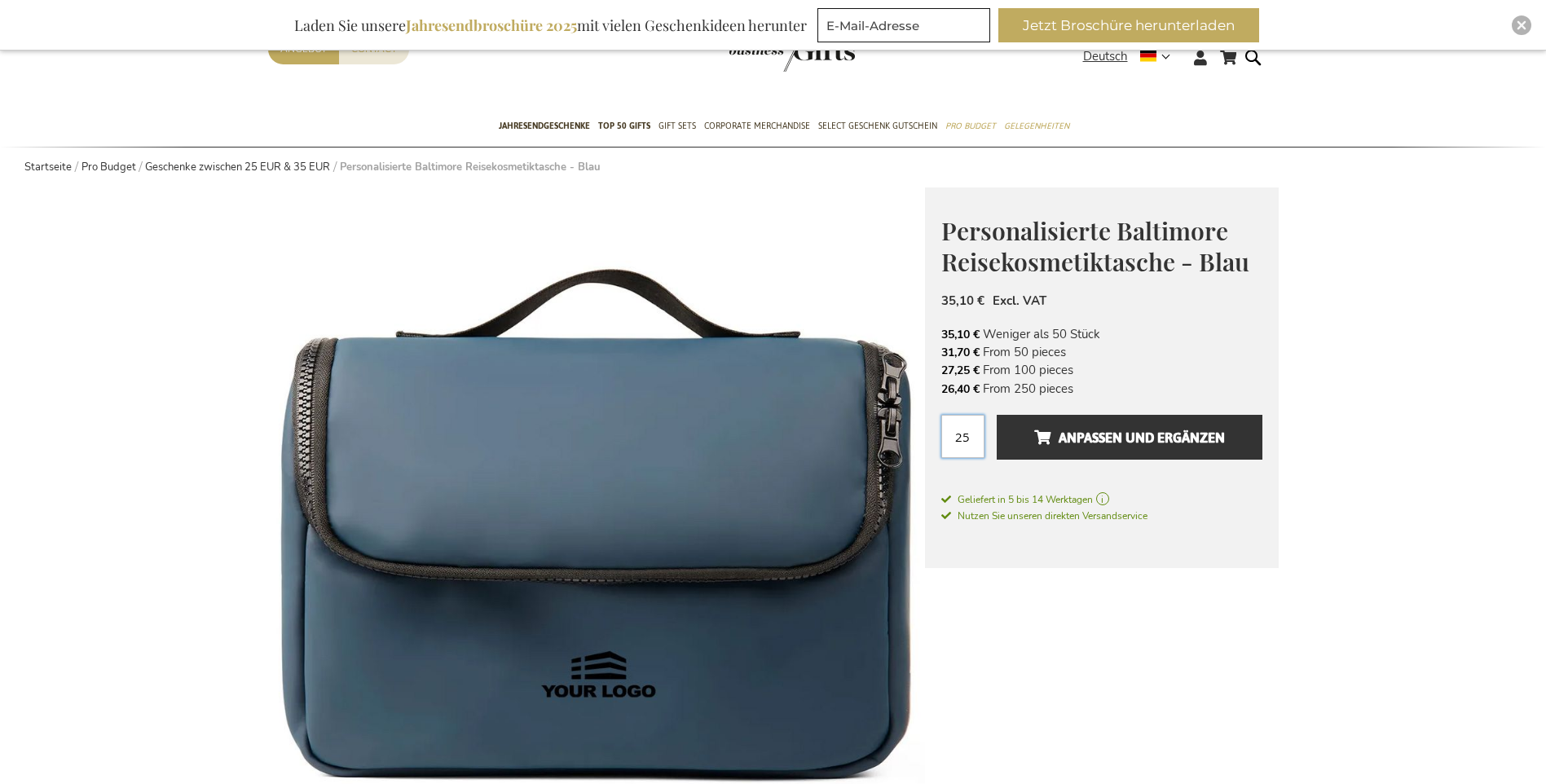
drag, startPoint x: 973, startPoint y: 438, endPoint x: 952, endPoint y: 438, distance: 21.0
click at [952, 438] on input "25" at bounding box center [963, 436] width 44 height 44
type input "70"
click at [997, 415] on button "Anpassen und ergänzen" at bounding box center [1129, 437] width 265 height 44
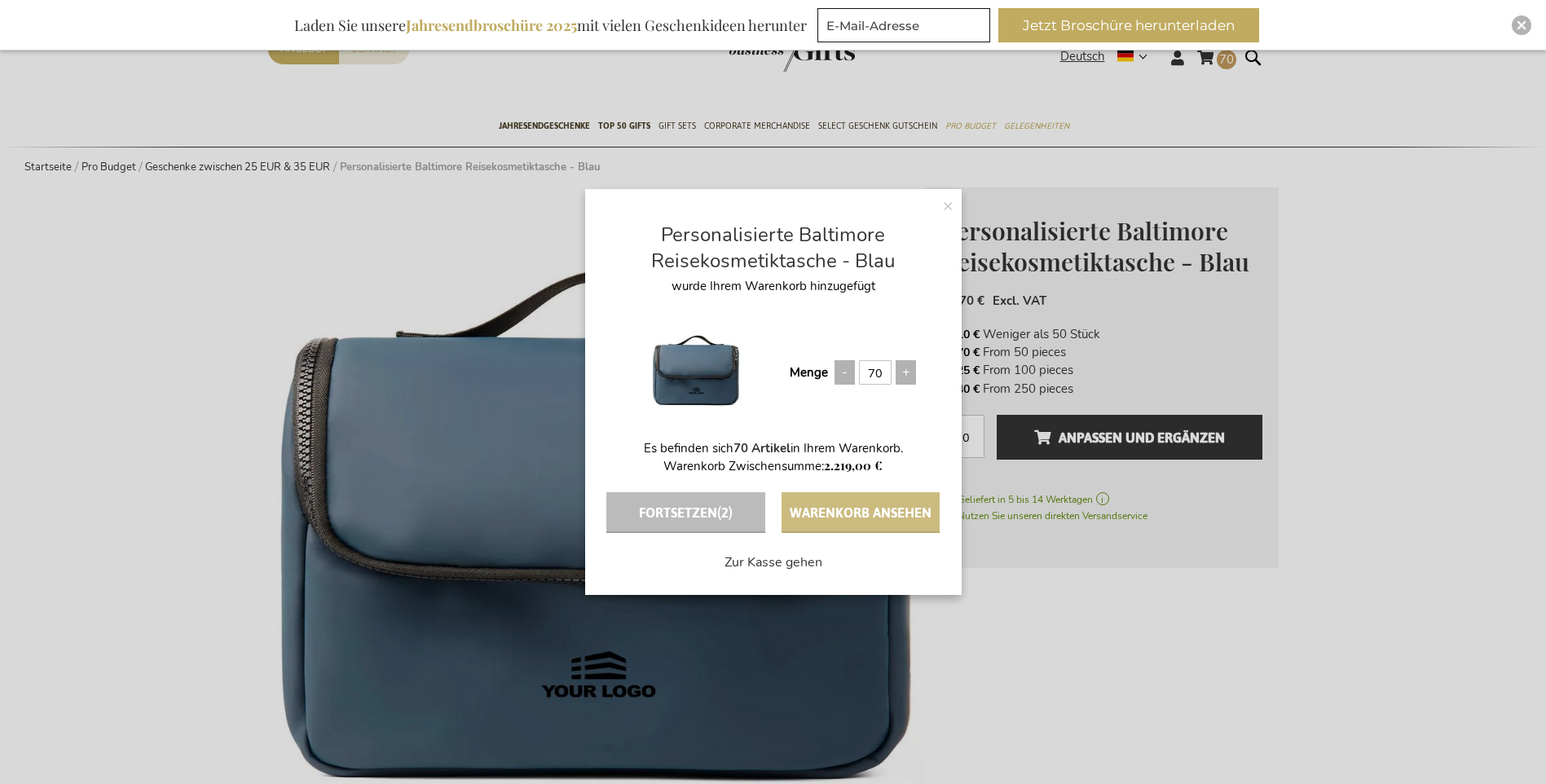
click at [833, 512] on button "Warenkorb ansehen" at bounding box center [861, 513] width 158 height 41
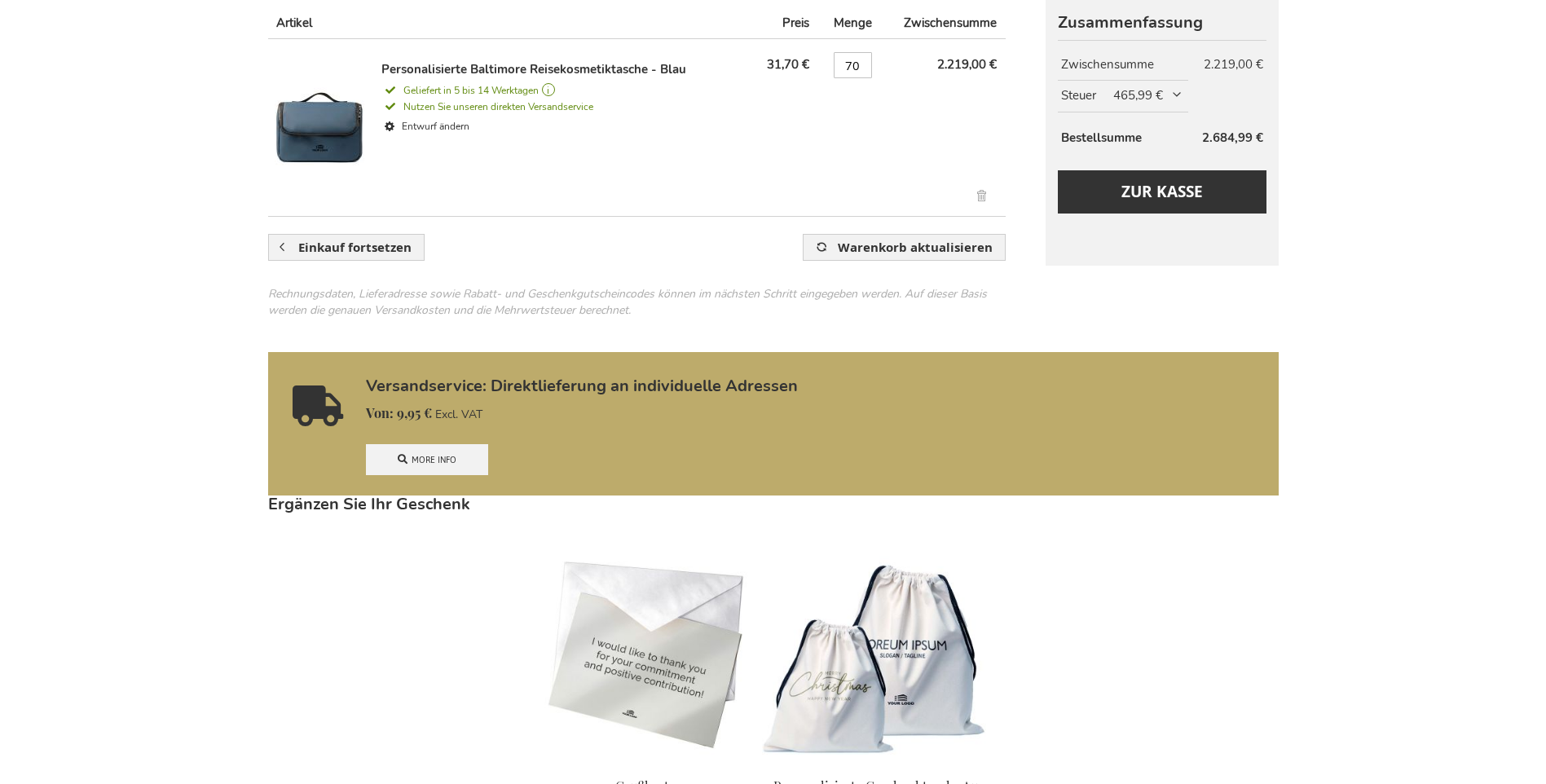
scroll to position [733, 0]
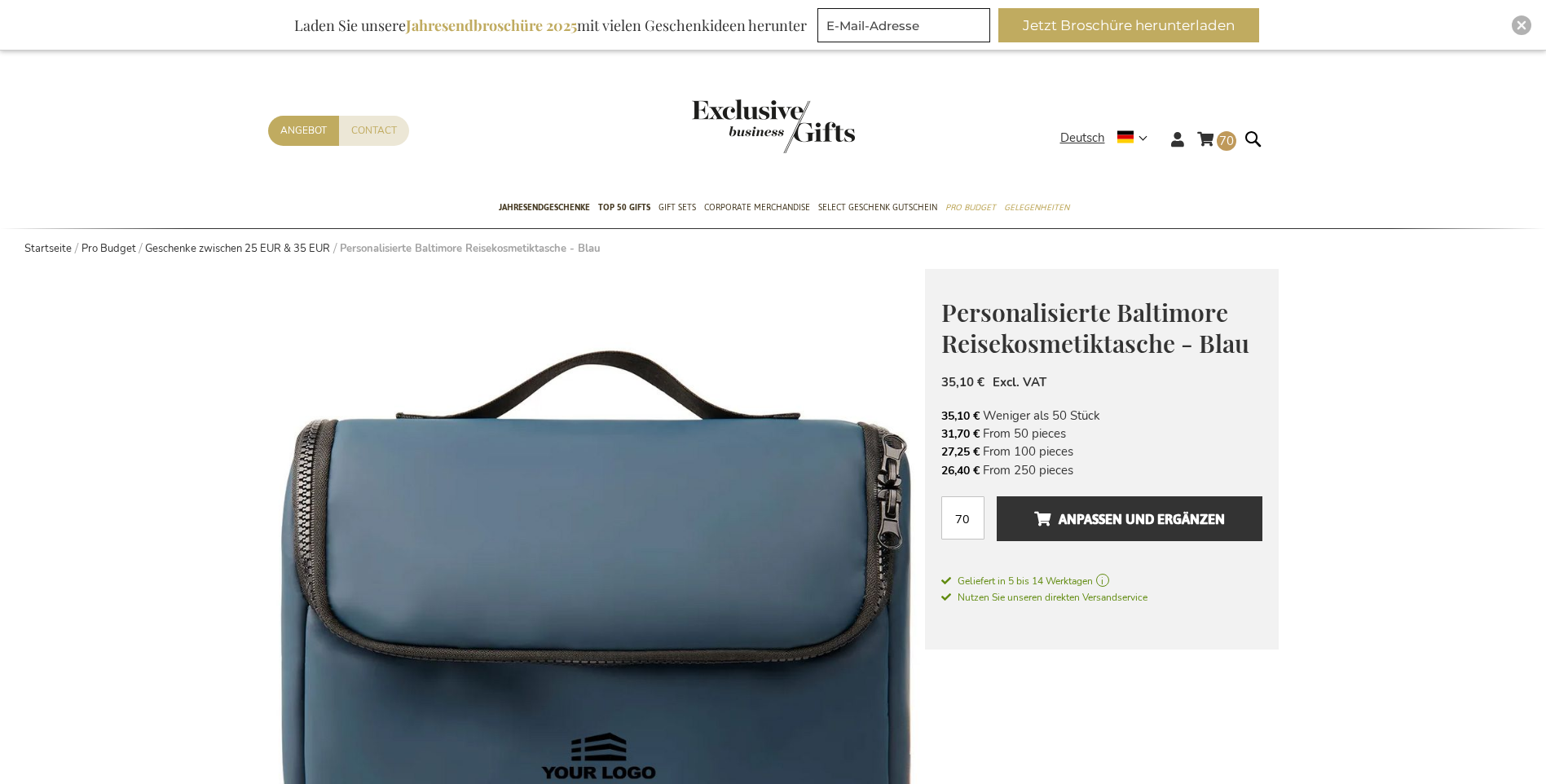
scroll to position [82, 0]
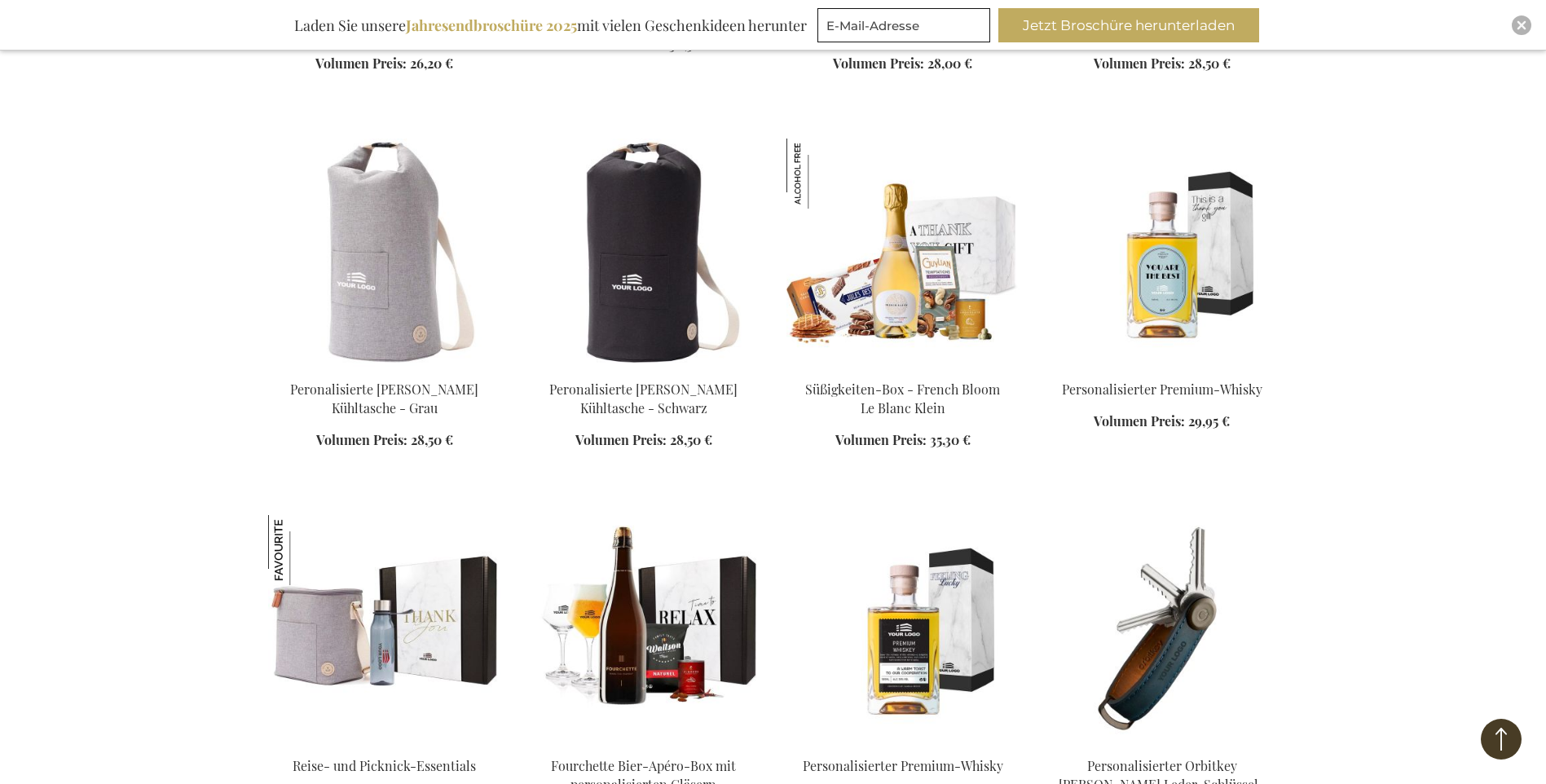
scroll to position [1685, 0]
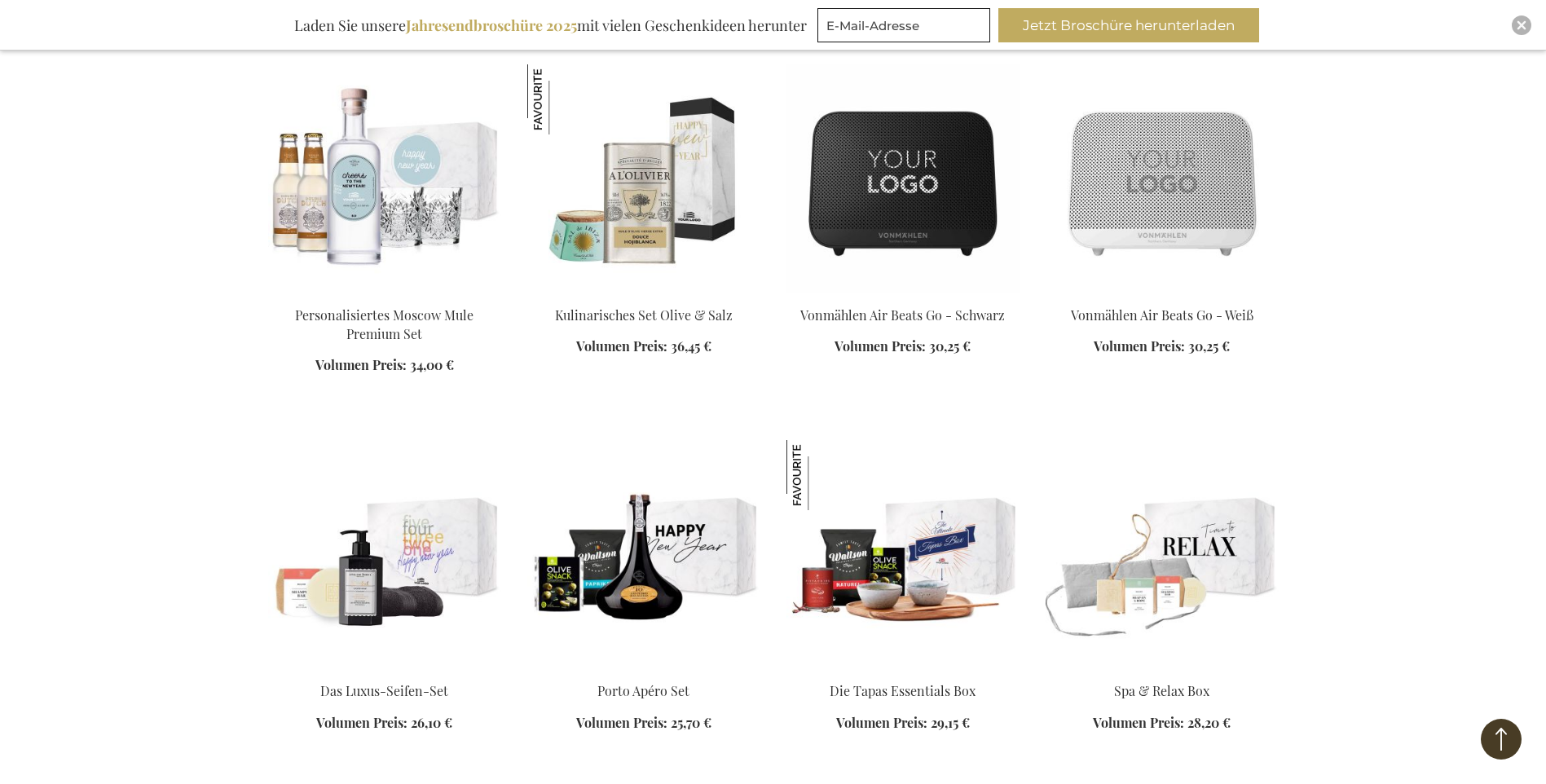
scroll to position [2908, 0]
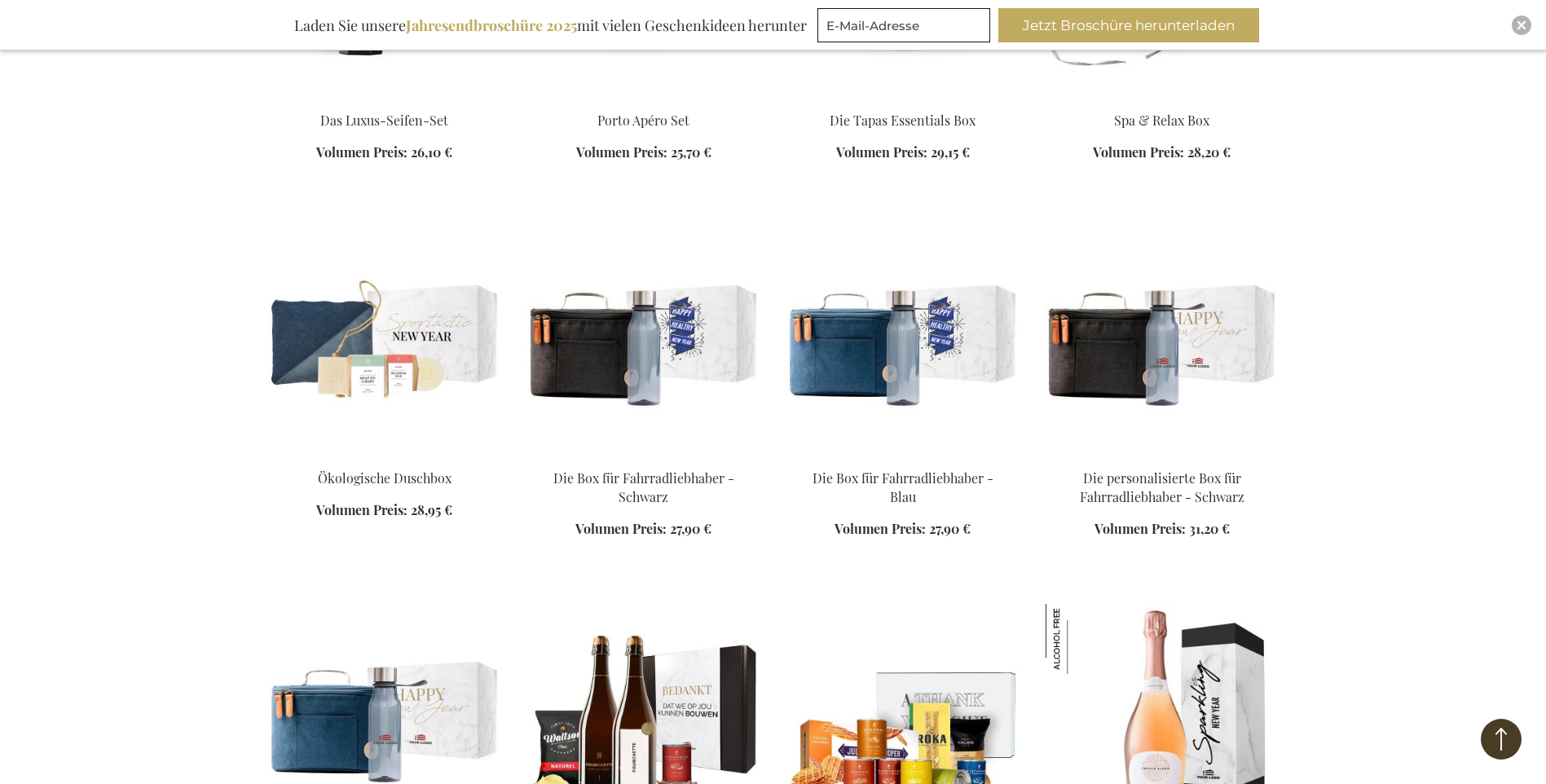
scroll to position [3396, 0]
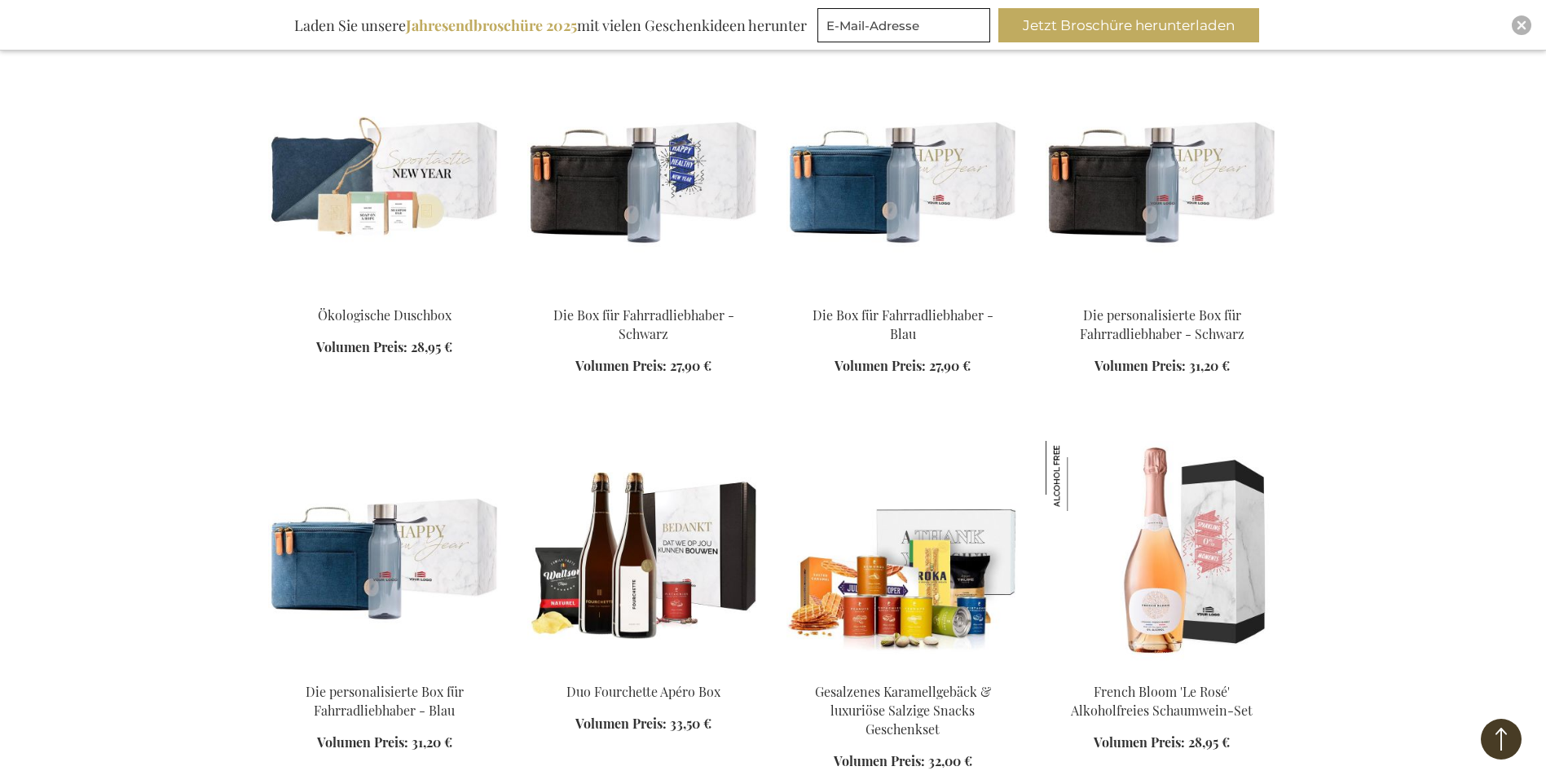
click at [859, 200] on img at bounding box center [903, 178] width 233 height 228
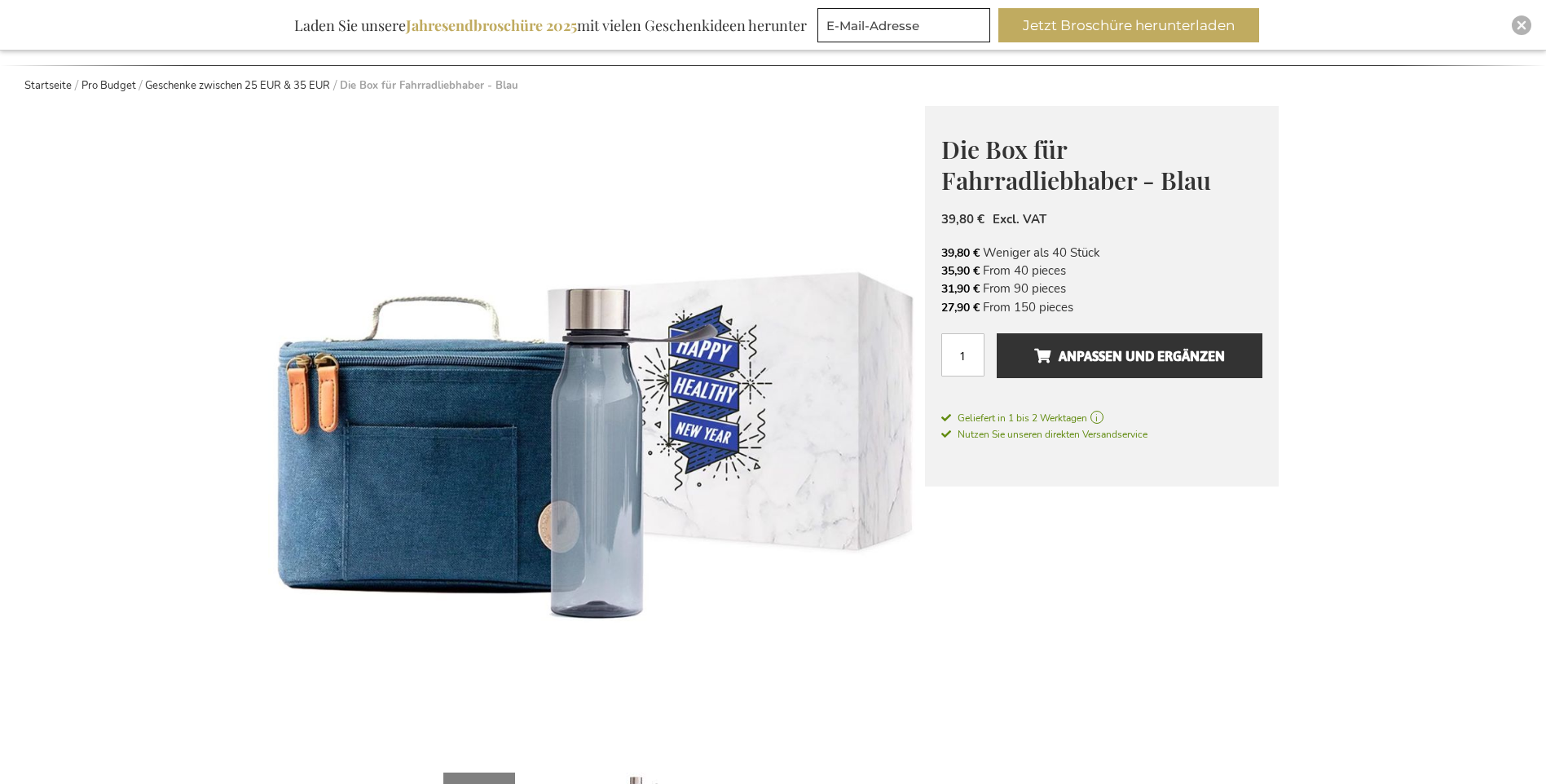
scroll to position [407, 0]
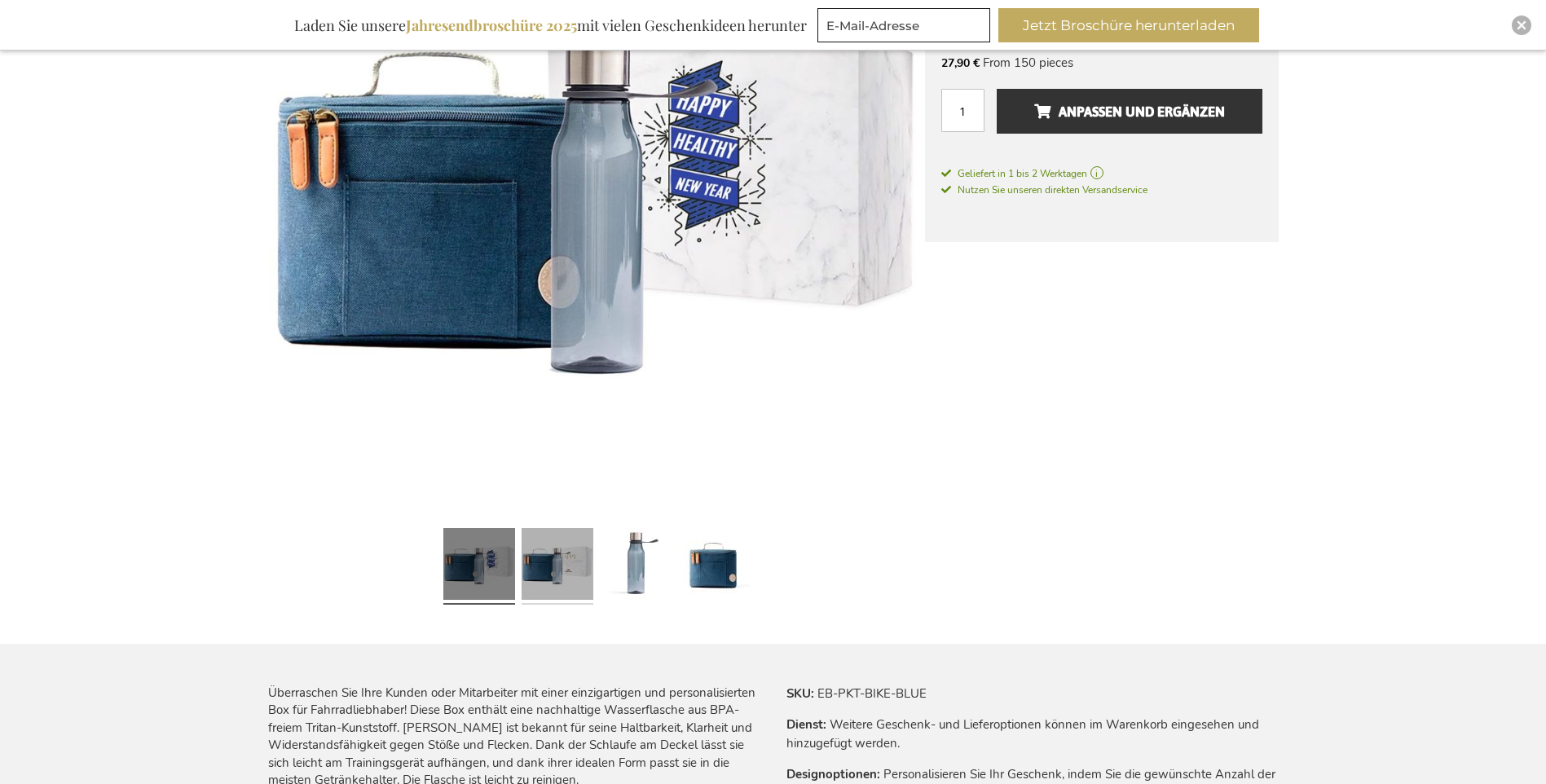
click at [570, 556] on link at bounding box center [557, 566] width 72 height 90
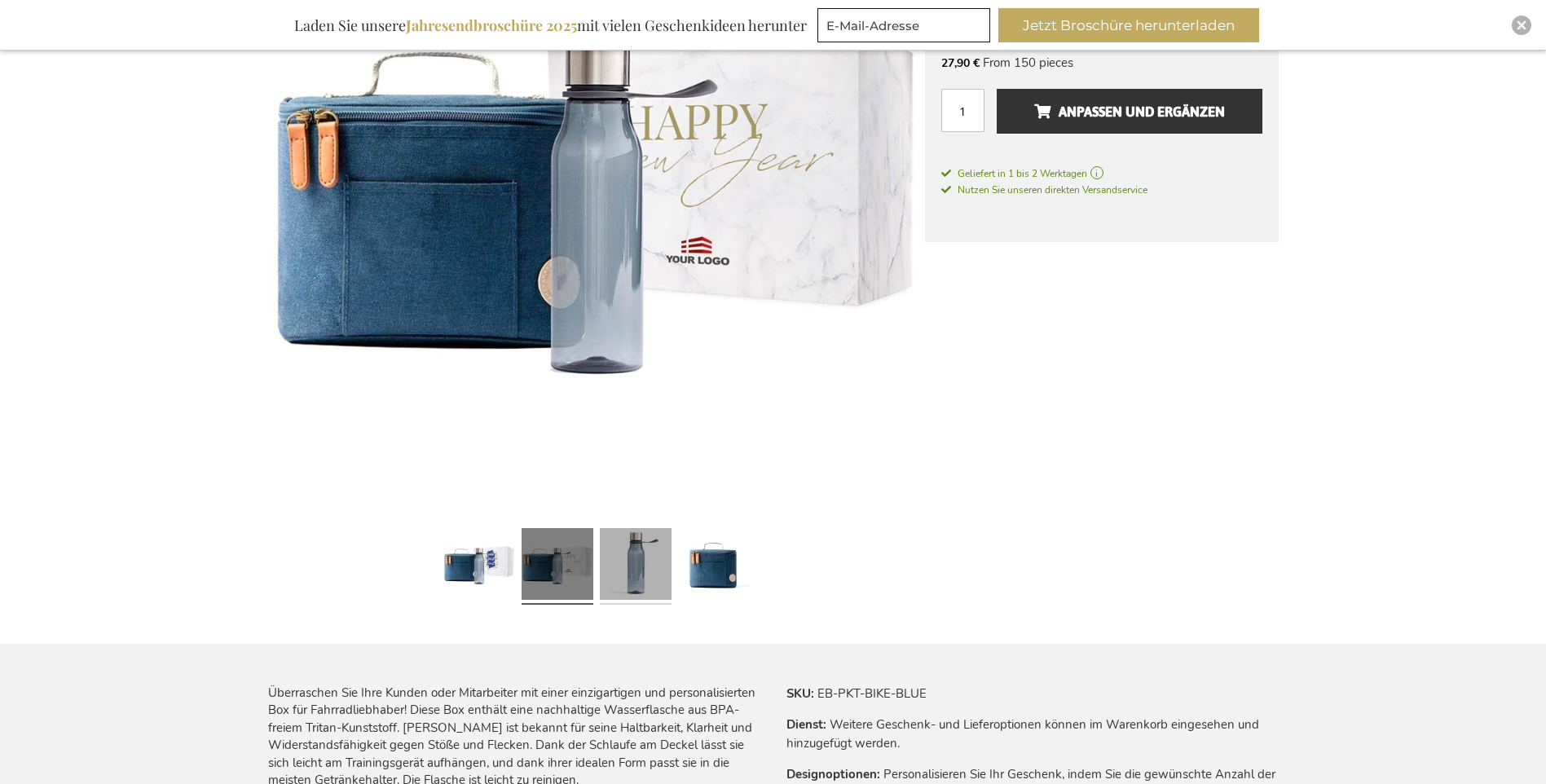
click at [625, 562] on link at bounding box center [636, 566] width 72 height 90
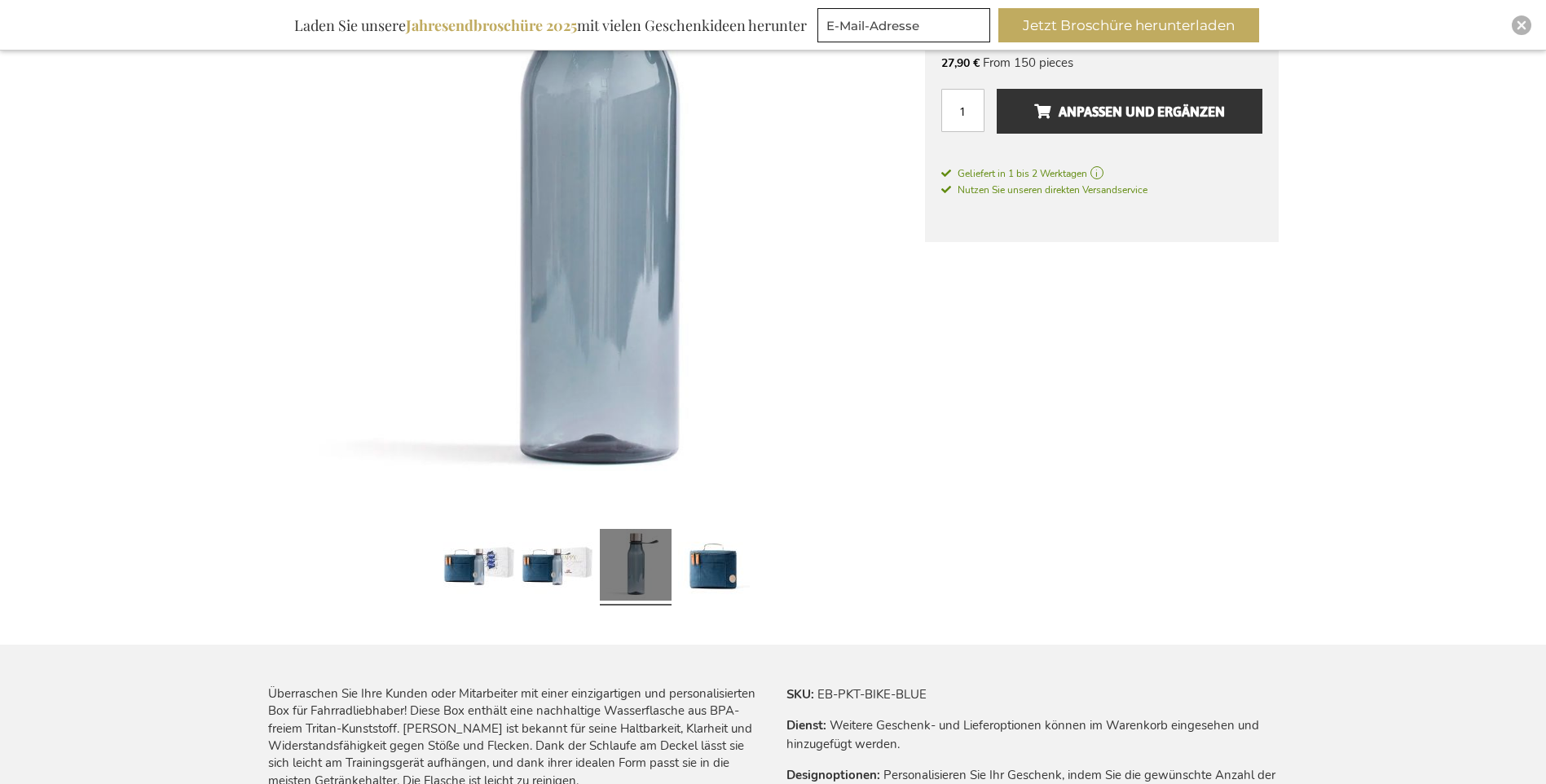
scroll to position [408, 0]
click at [718, 573] on link at bounding box center [714, 566] width 72 height 90
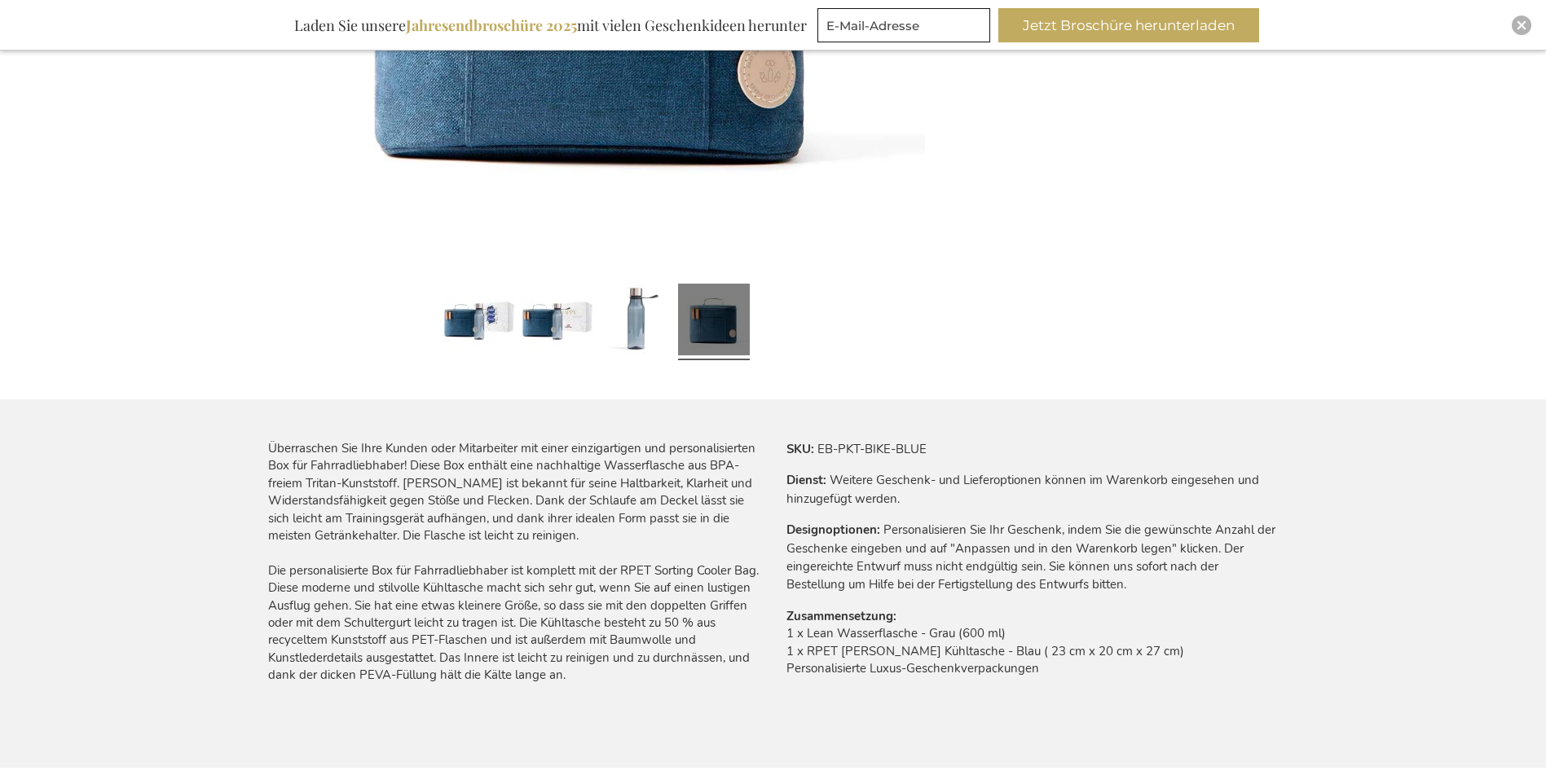
scroll to position [245, 0]
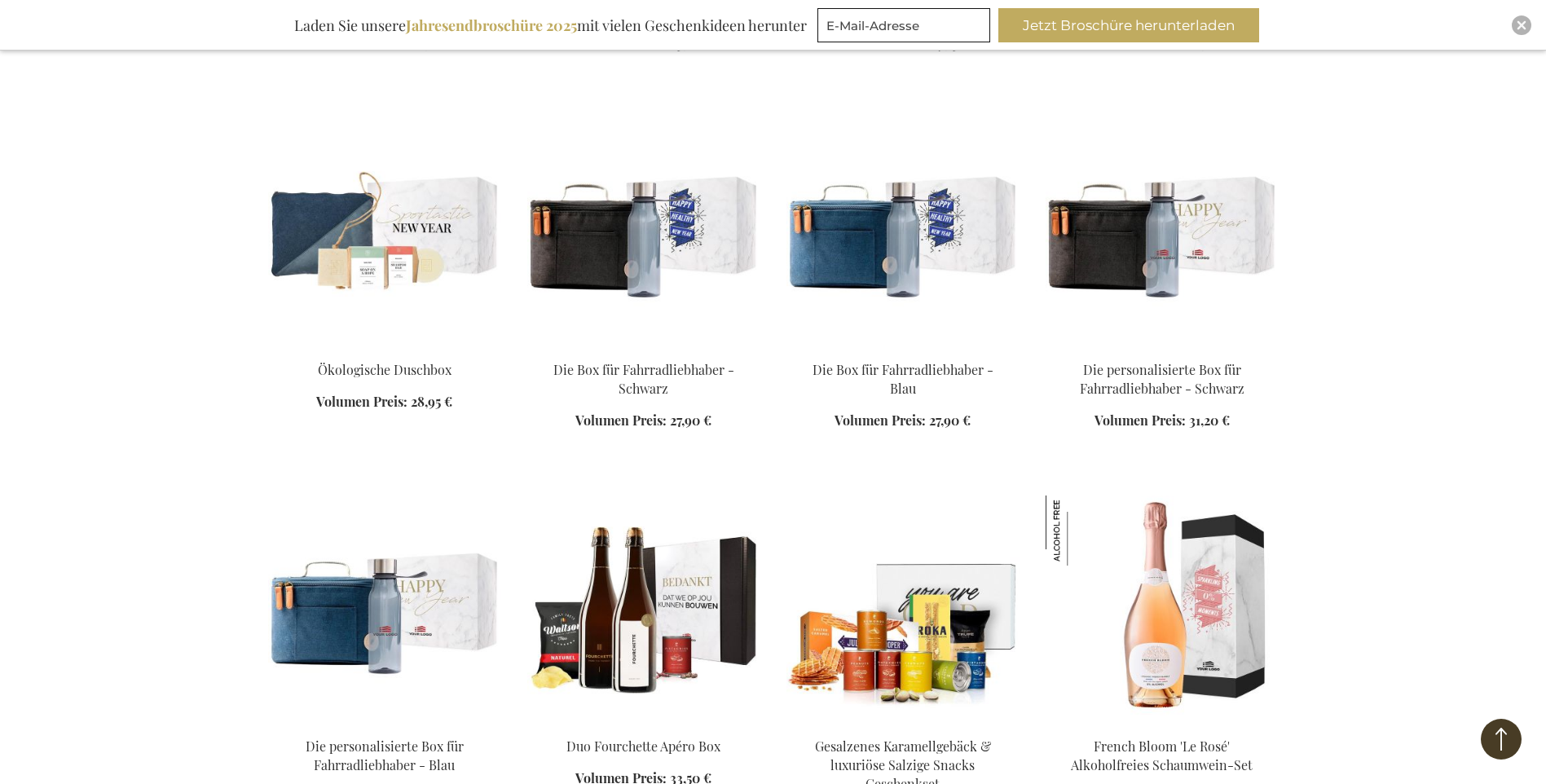
scroll to position [1554, 0]
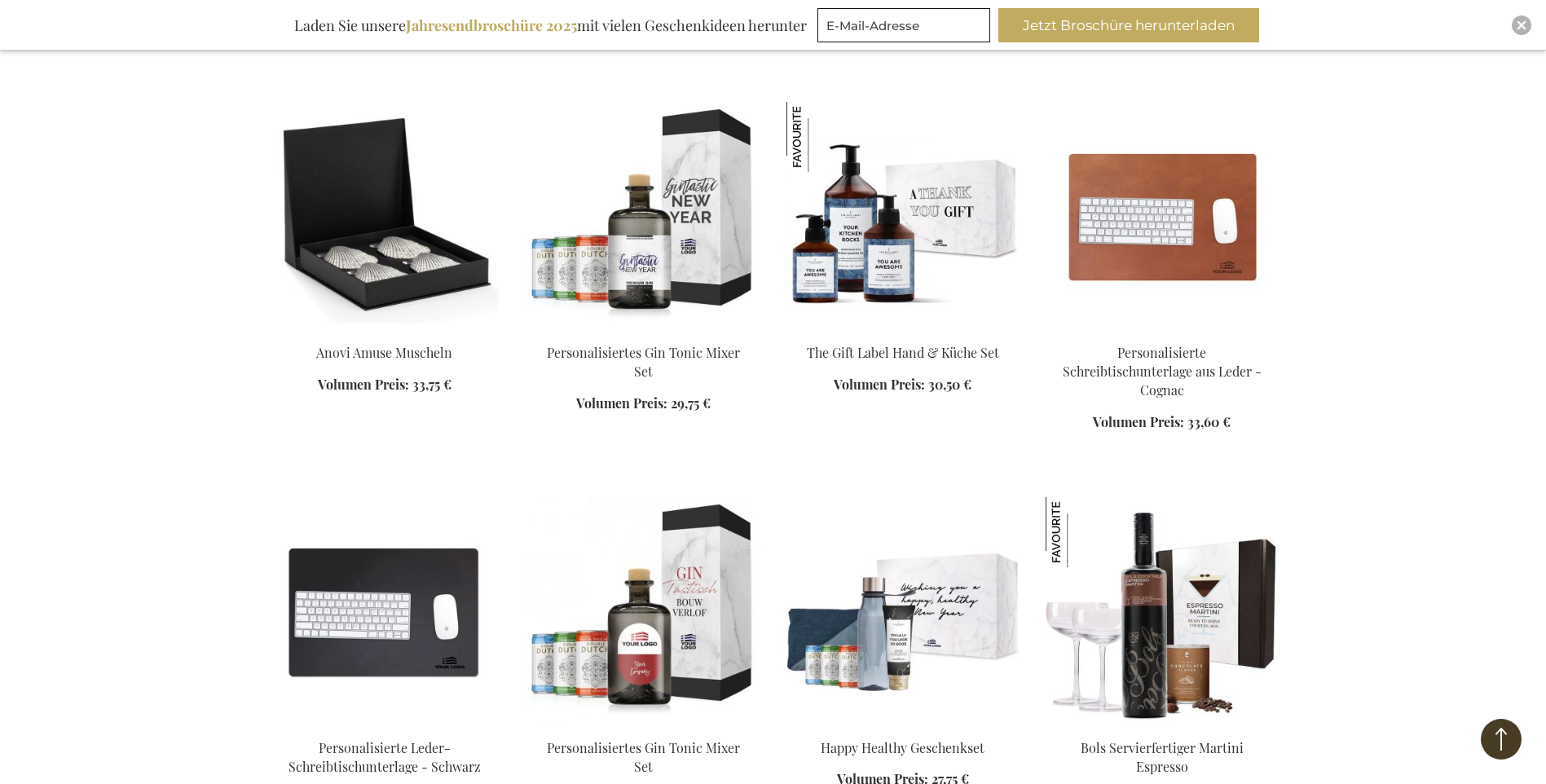
scroll to position [4161, 0]
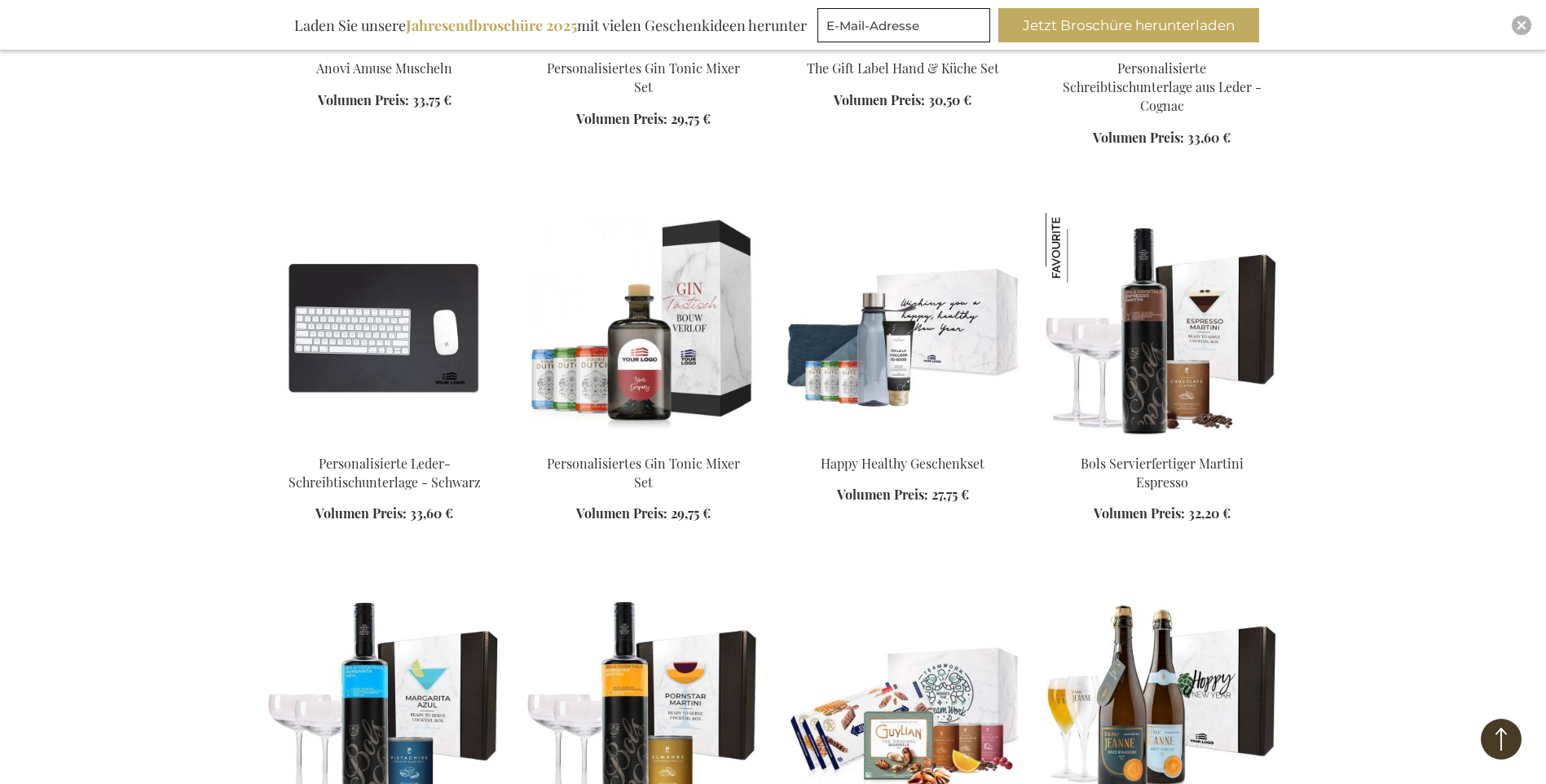
scroll to position [3956, 0]
